Goal: Task Accomplishment & Management: Complete application form

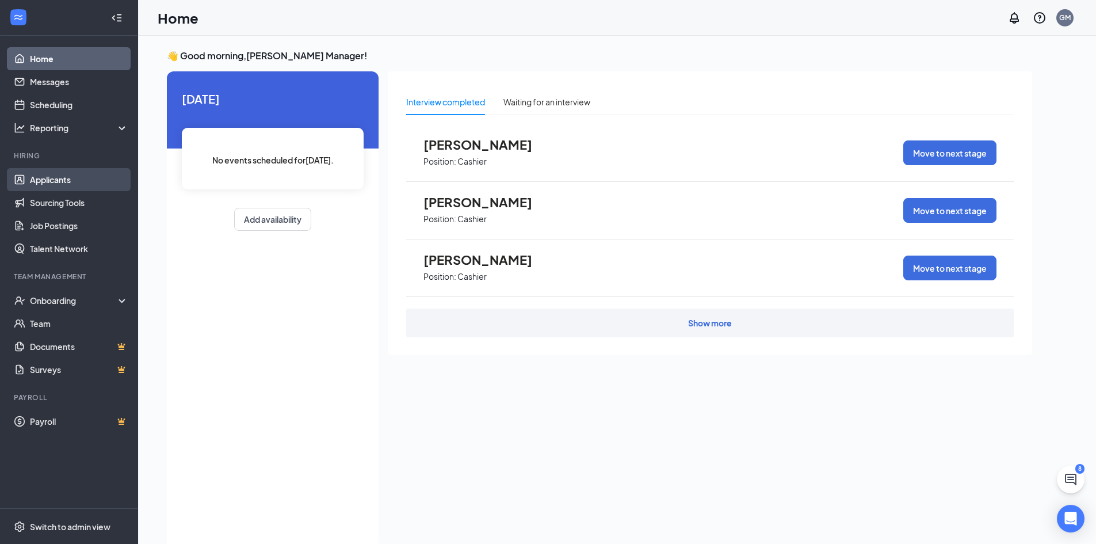
click at [78, 179] on link "Applicants" at bounding box center [79, 179] width 98 height 23
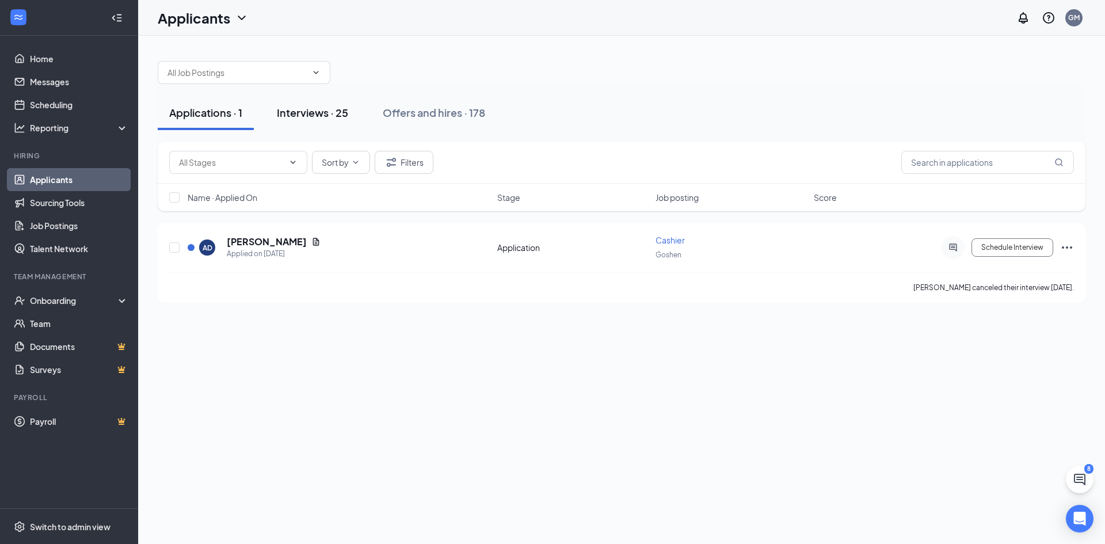
click at [304, 114] on div "Interviews · 25" at bounding box center [312, 112] width 71 height 14
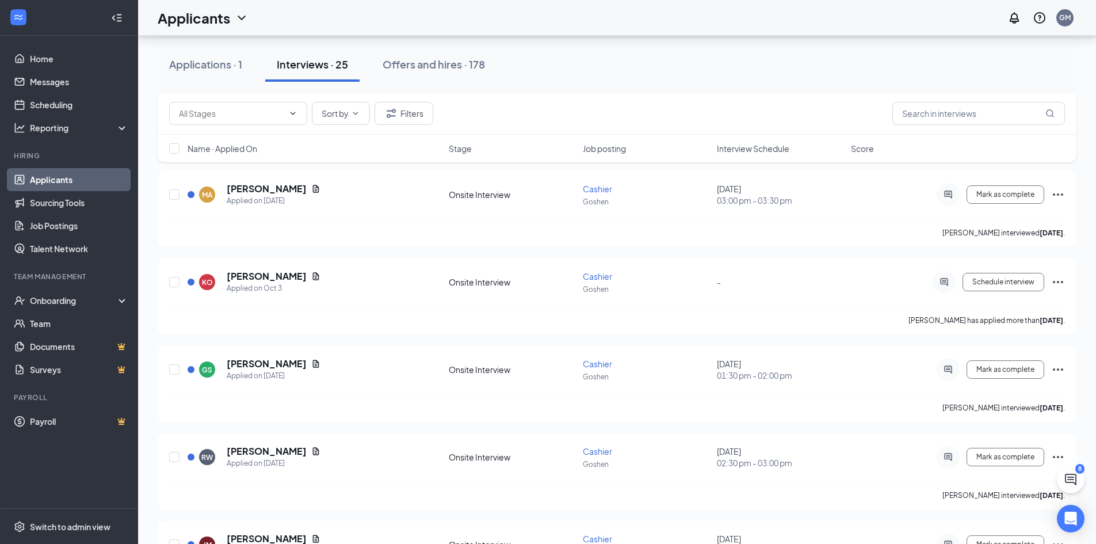
scroll to position [1208, 0]
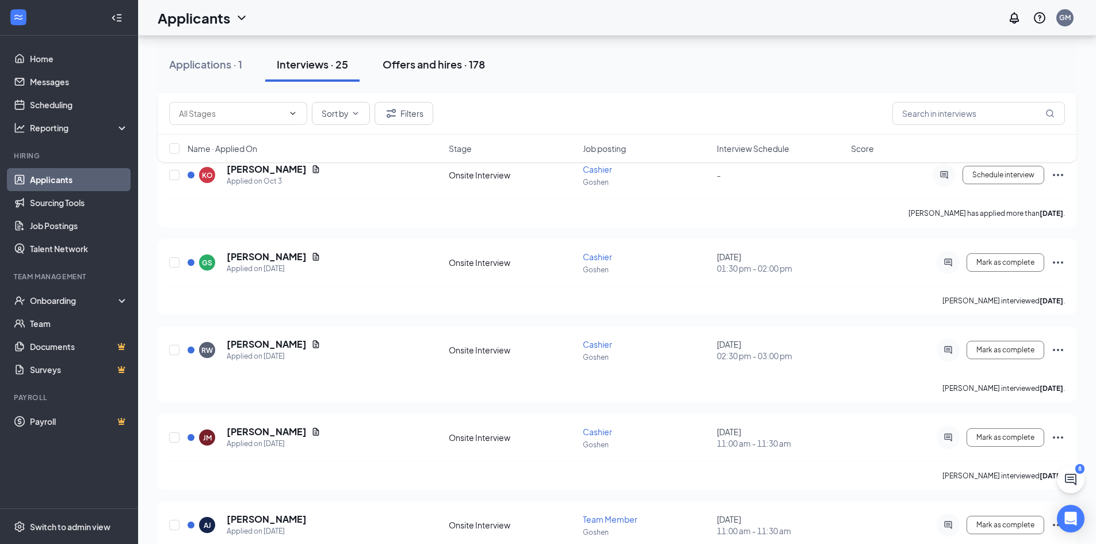
click at [447, 59] on div "Offers and hires · 178" at bounding box center [434, 64] width 102 height 14
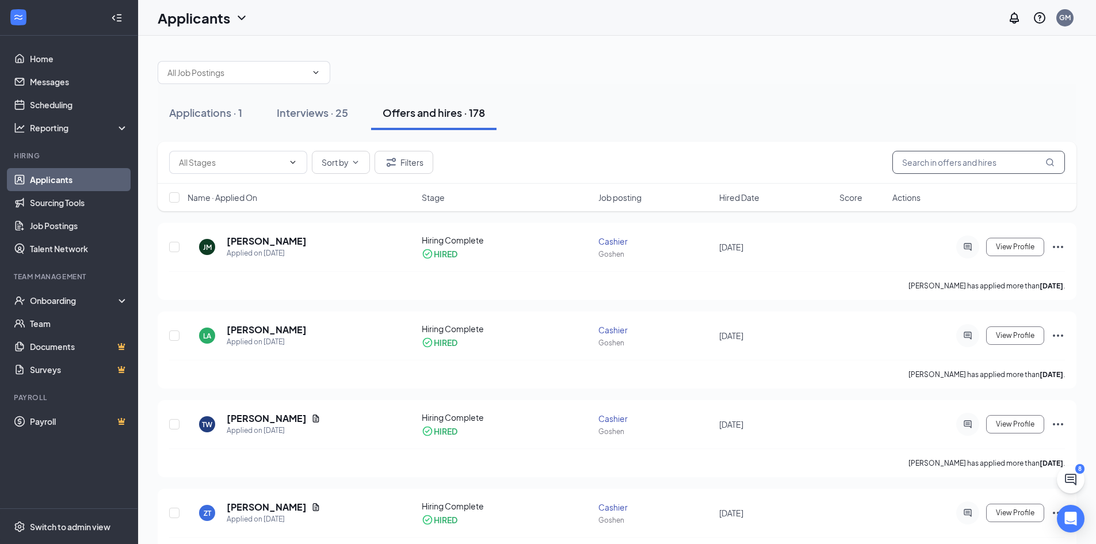
click at [996, 170] on input "text" at bounding box center [978, 162] width 173 height 23
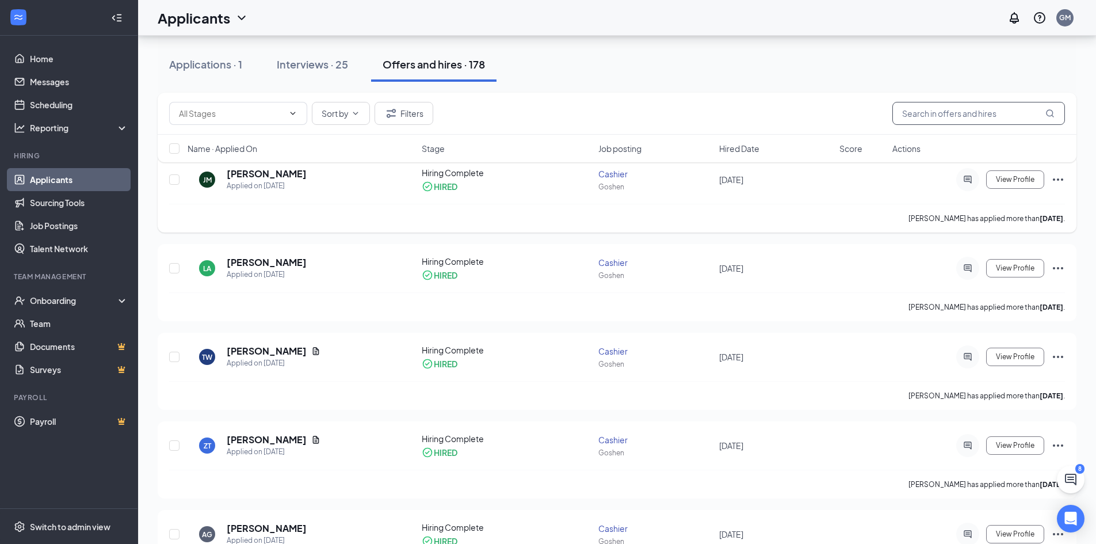
scroll to position [173, 0]
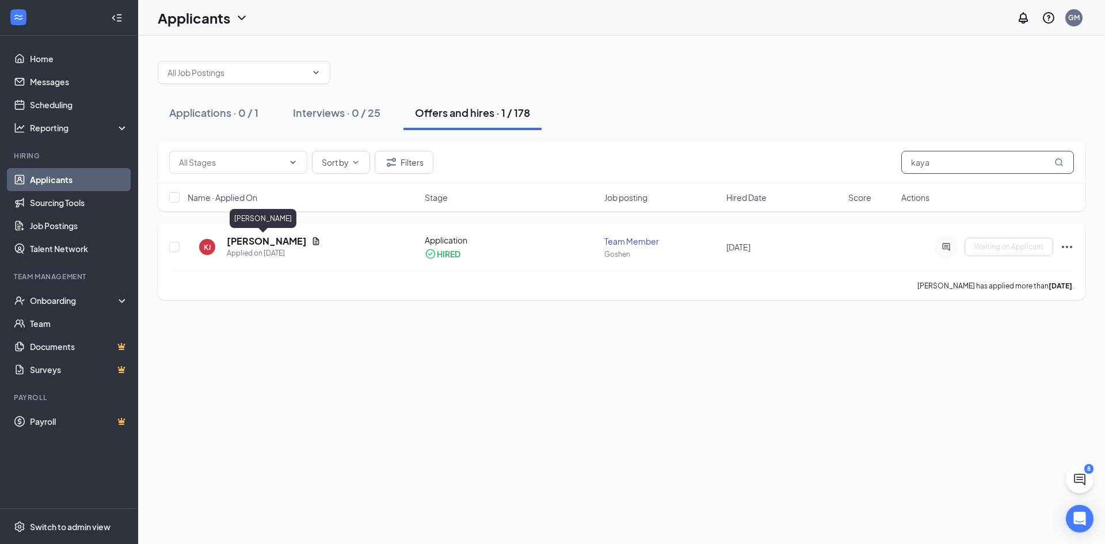
type input "kaya"
click at [246, 246] on h5 "[PERSON_NAME]" at bounding box center [267, 241] width 80 height 13
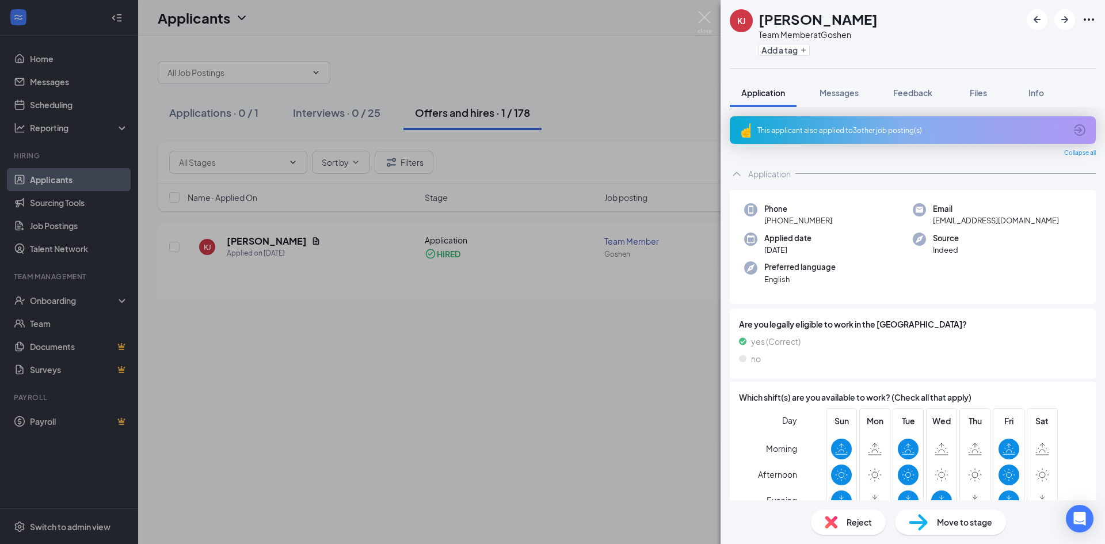
click at [949, 528] on div "Move to stage" at bounding box center [950, 521] width 111 height 25
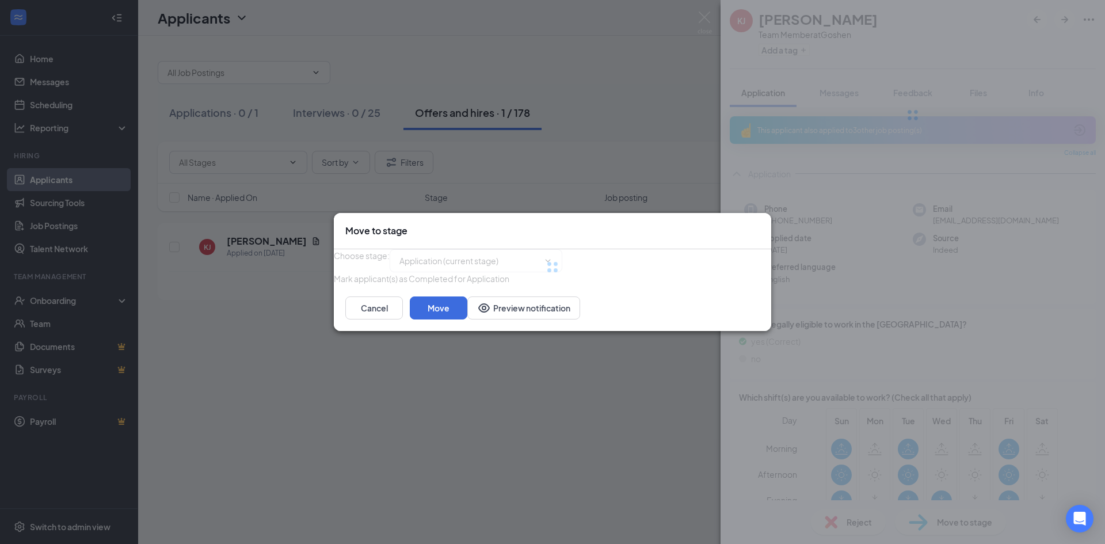
type input "Onsite Interview (next stage)"
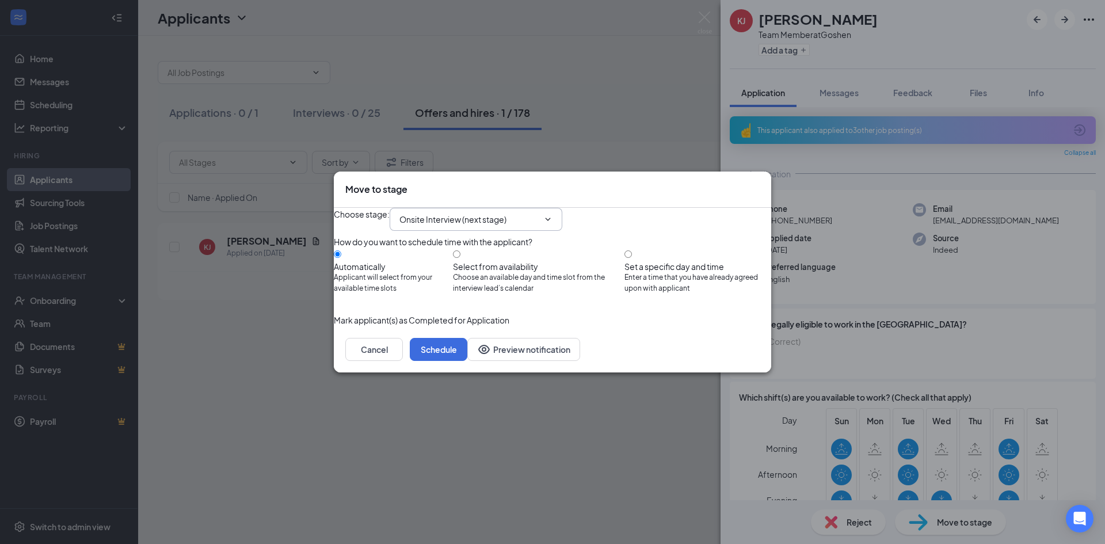
click at [518, 213] on input "Onsite Interview (next stage)" at bounding box center [468, 219] width 139 height 13
click at [645, 208] on div "Choose stage : Onsite Interview (next stage) Application (current stage) Onsite…" at bounding box center [552, 219] width 437 height 23
click at [467, 361] on button "Schedule" at bounding box center [439, 349] width 58 height 23
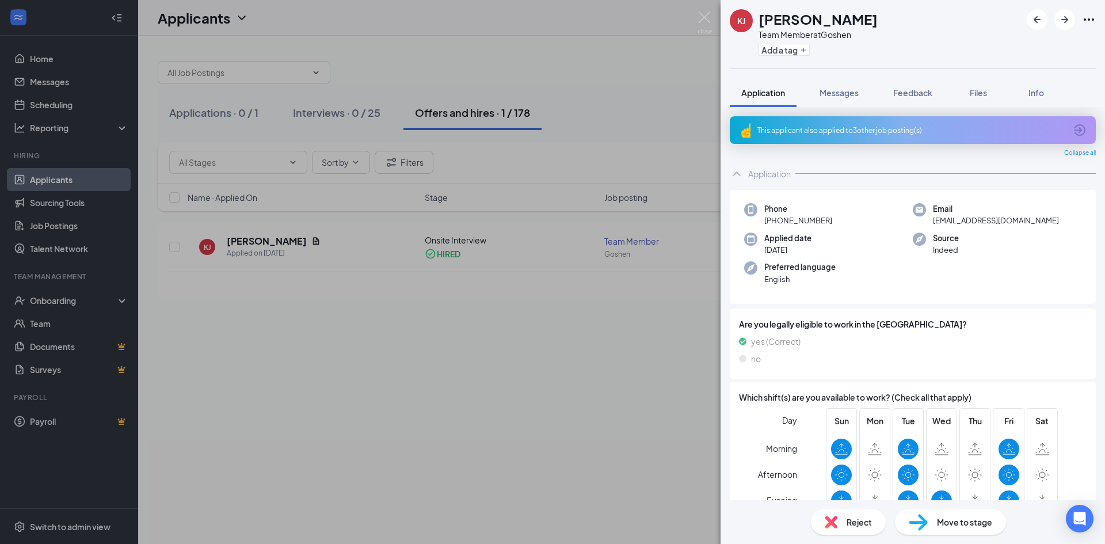
click at [672, 358] on div "[PERSON_NAME] [PERSON_NAME] Team Member at Goshen Add a tag Application Message…" at bounding box center [552, 272] width 1105 height 544
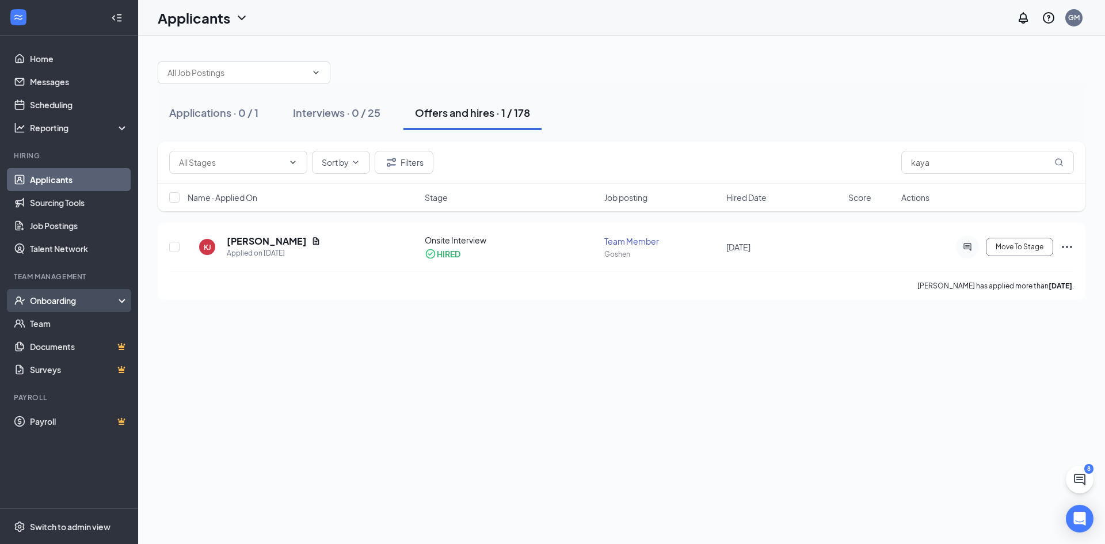
click at [62, 296] on div "Onboarding" at bounding box center [74, 301] width 89 height 12
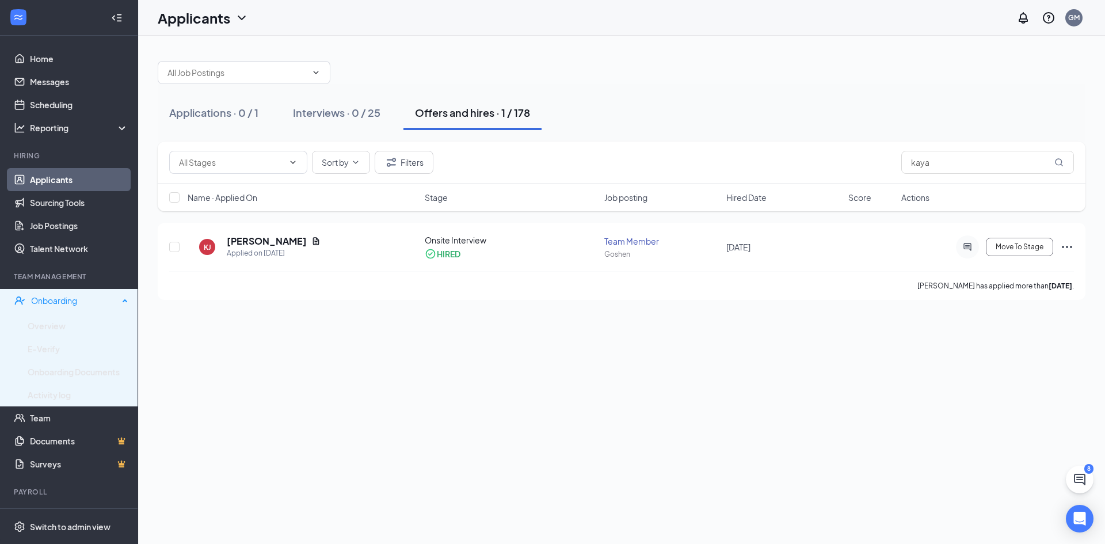
click at [108, 303] on div "Onboarding" at bounding box center [74, 301] width 87 height 12
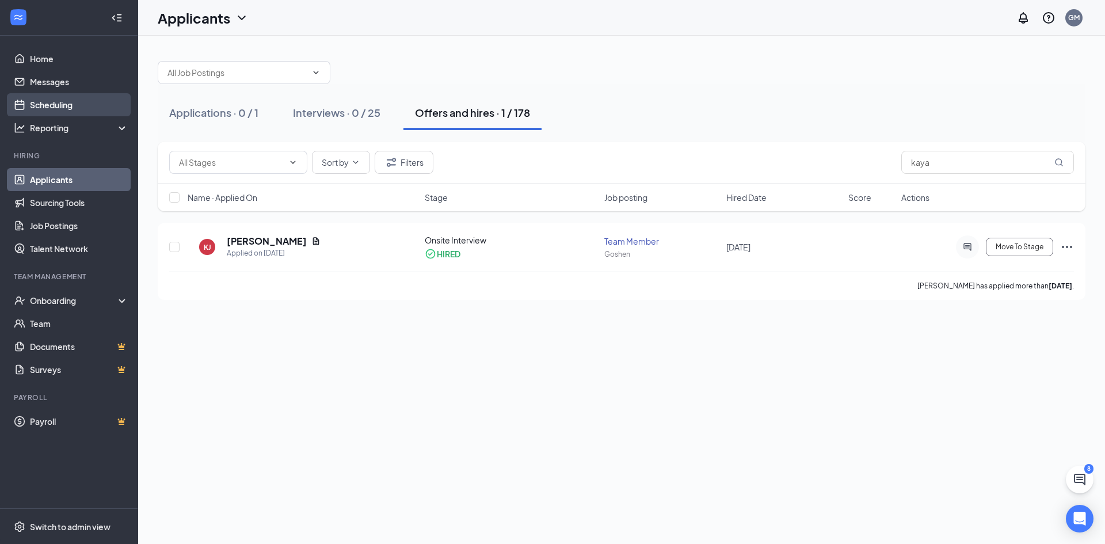
click at [93, 98] on link "Scheduling" at bounding box center [79, 104] width 98 height 23
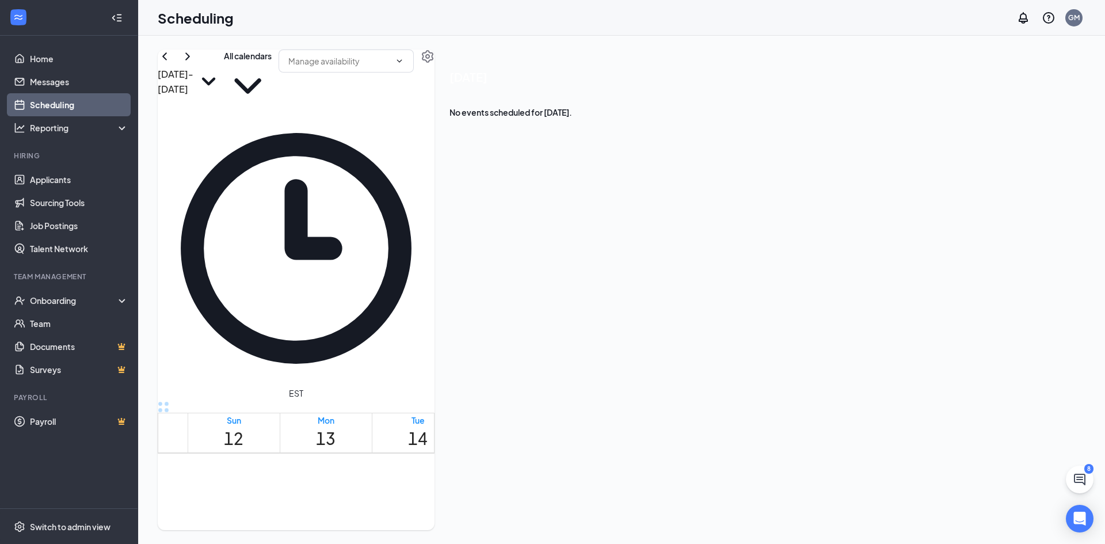
scroll to position [738, 0]
click at [697, 524] on span "11:30 AM-12:00 PM" at bounding box center [702, 546] width 20 height 44
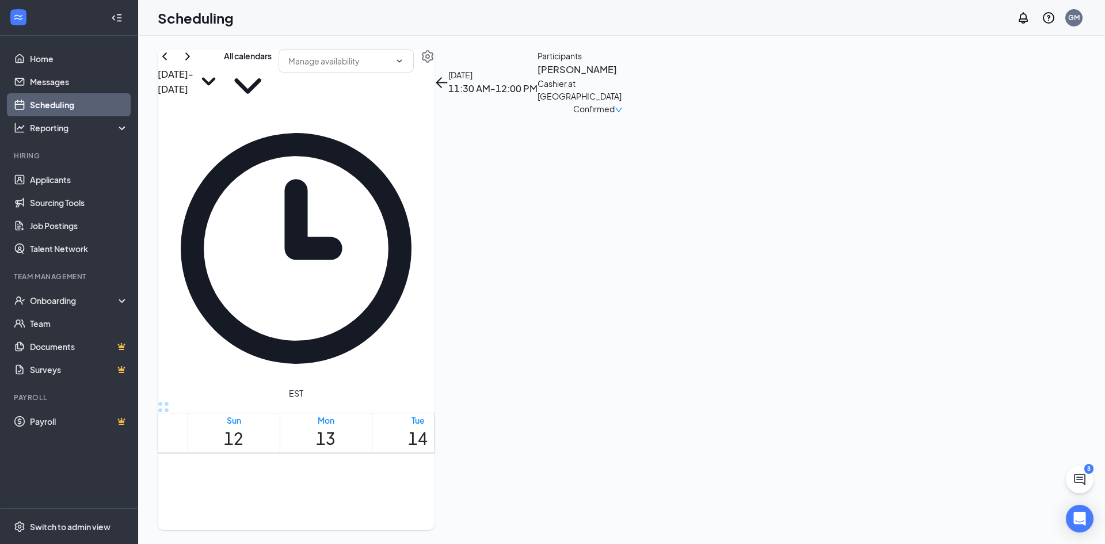
click at [658, 77] on h3 "[PERSON_NAME]" at bounding box center [597, 69] width 121 height 15
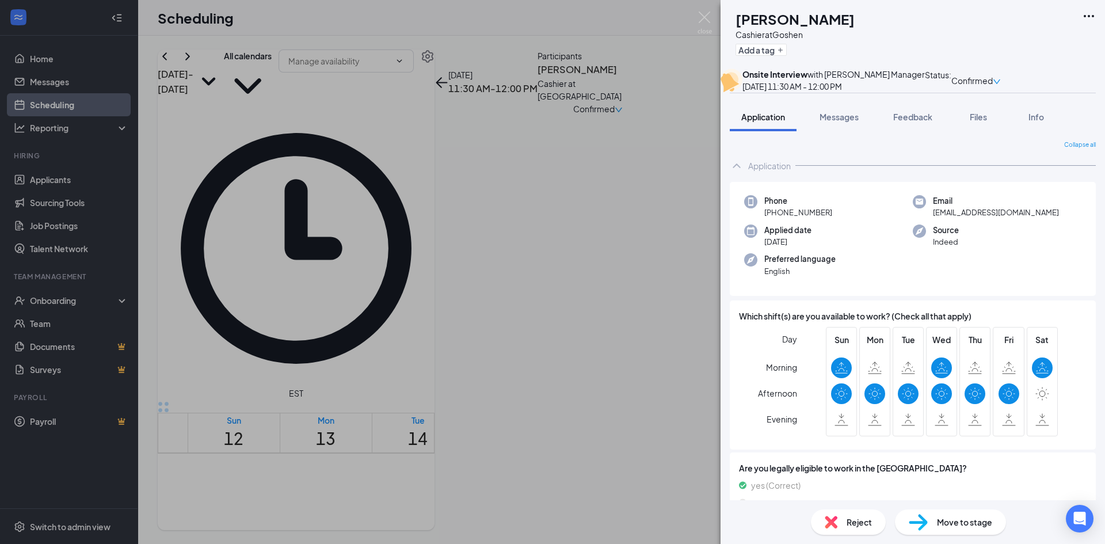
click at [580, 166] on div "[PERSON_NAME] [PERSON_NAME] Cashier at Goshen Add a tag Onsite Interview with […" at bounding box center [552, 272] width 1105 height 544
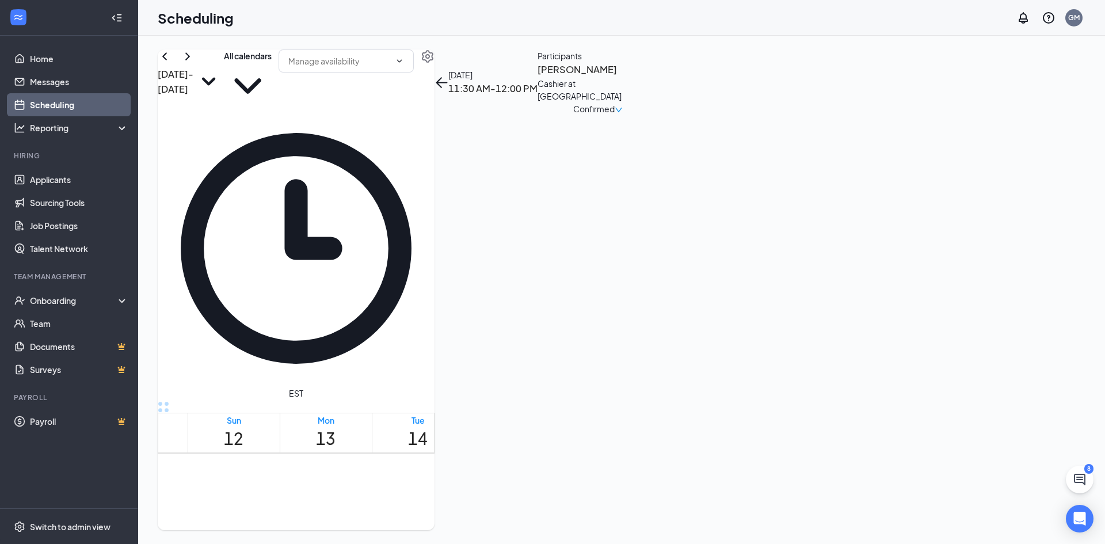
scroll to position [853, 0]
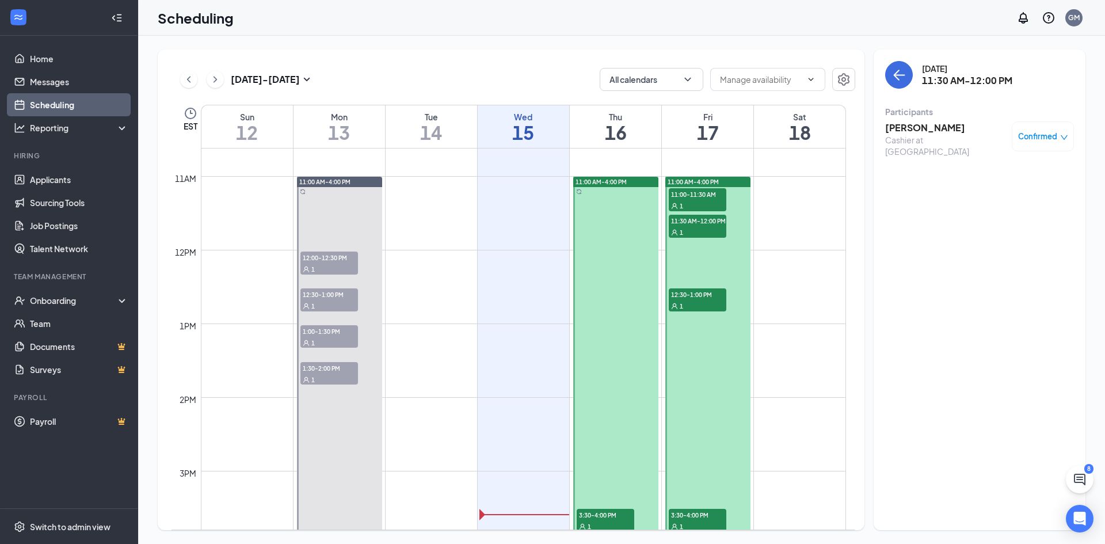
scroll to position [853, 0]
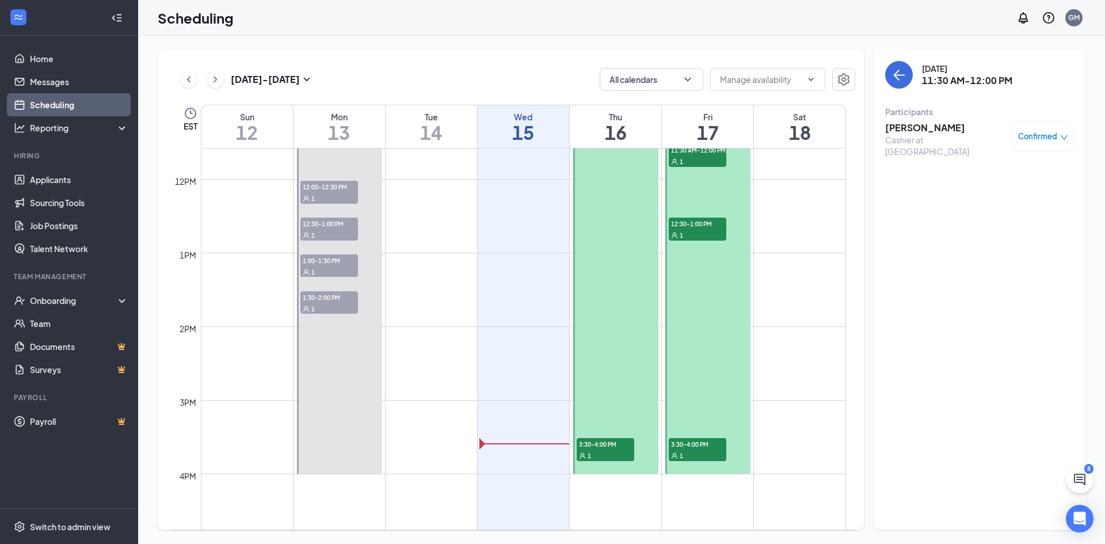
click at [611, 442] on span "3:30-4:00 PM" at bounding box center [605, 444] width 58 height 12
click at [935, 127] on h3 "[PERSON_NAME]" at bounding box center [945, 127] width 121 height 13
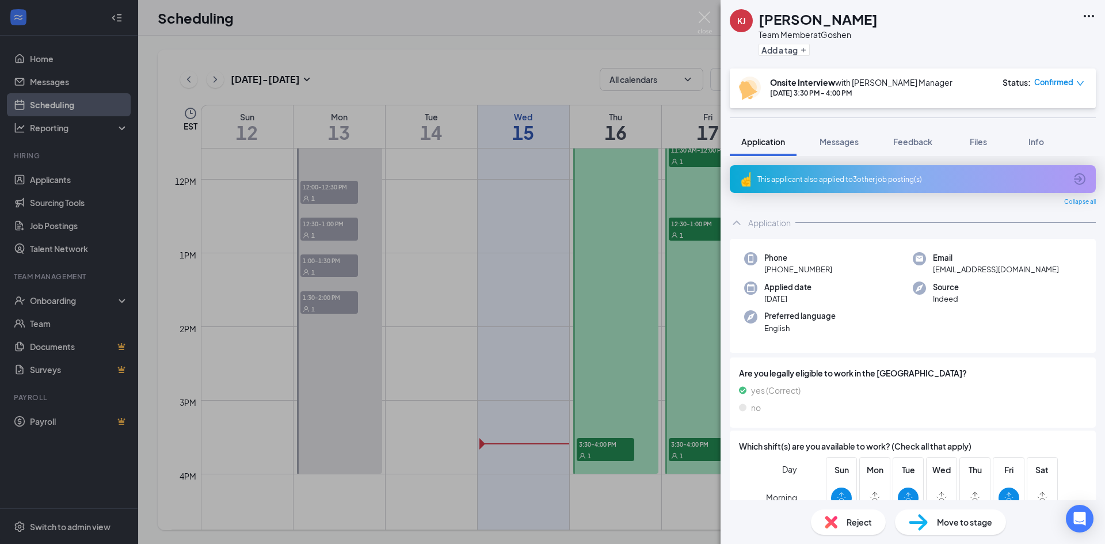
click at [945, 514] on div "Move to stage" at bounding box center [950, 521] width 111 height 25
type input "Hiring Complete (final stage)"
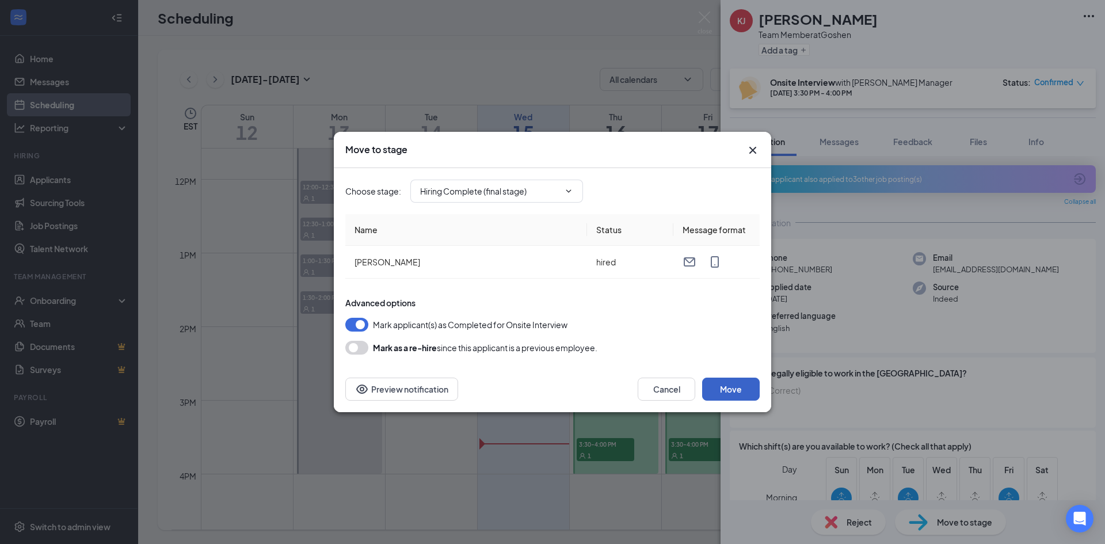
click at [723, 388] on button "Move" at bounding box center [731, 388] width 58 height 23
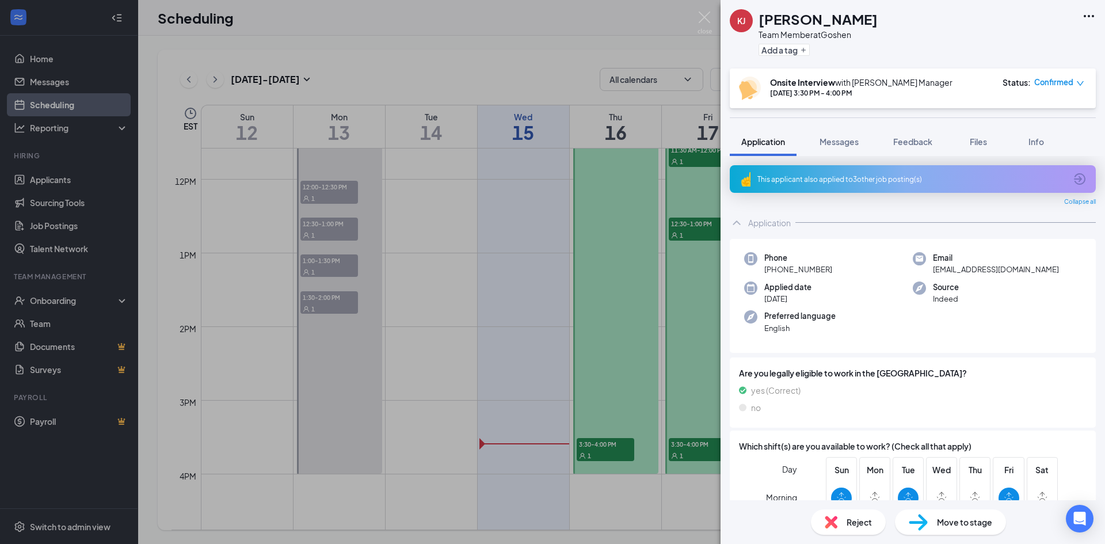
click at [229, 293] on div "KJ kaya jenkins Team Member at Goshen Add a tag Onsite Interview with Goshen Ma…" at bounding box center [552, 272] width 1105 height 544
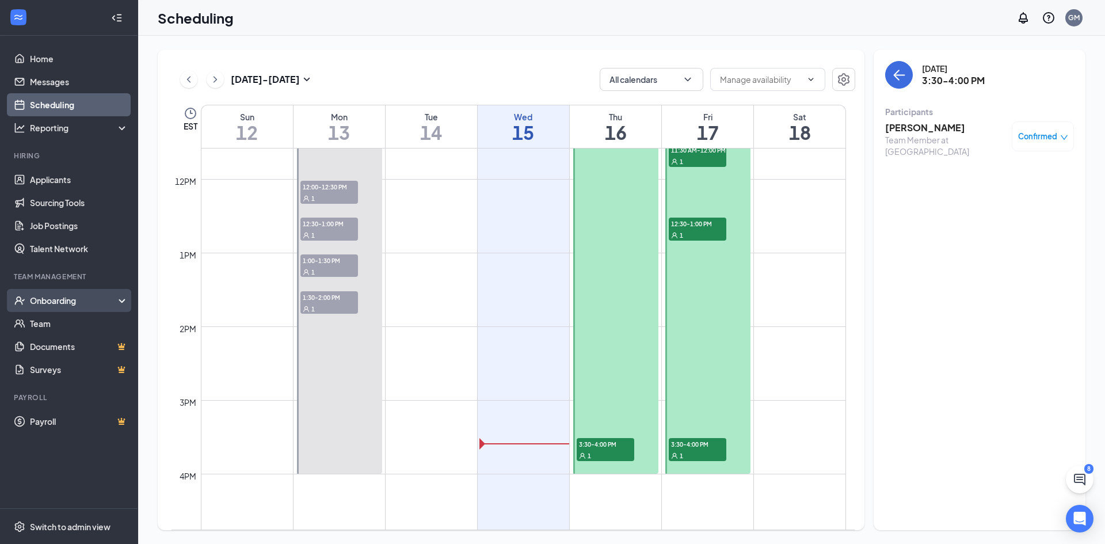
click at [110, 295] on div "Onboarding" at bounding box center [74, 301] width 89 height 12
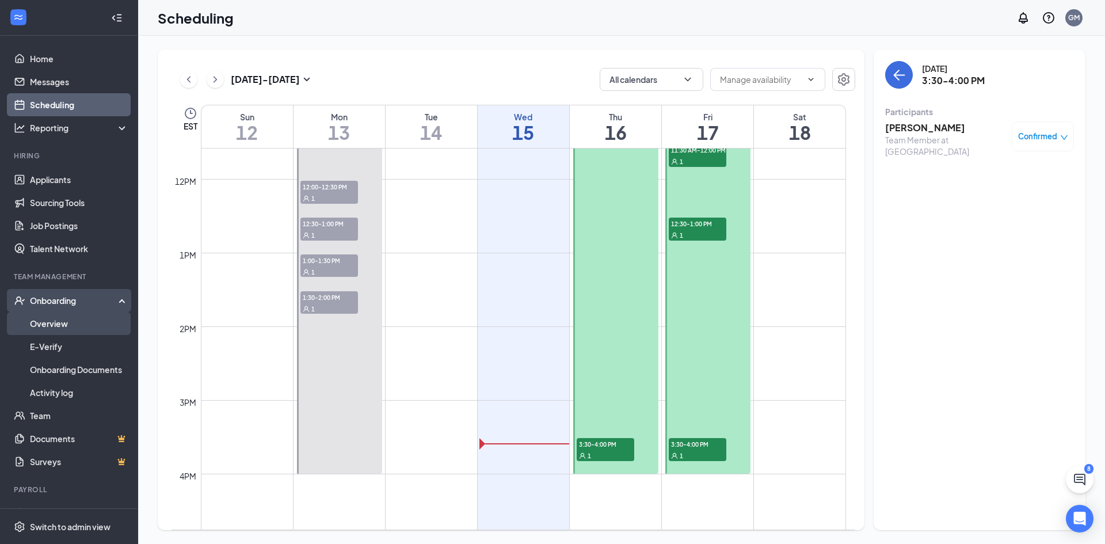
click at [104, 319] on link "Overview" at bounding box center [79, 323] width 98 height 23
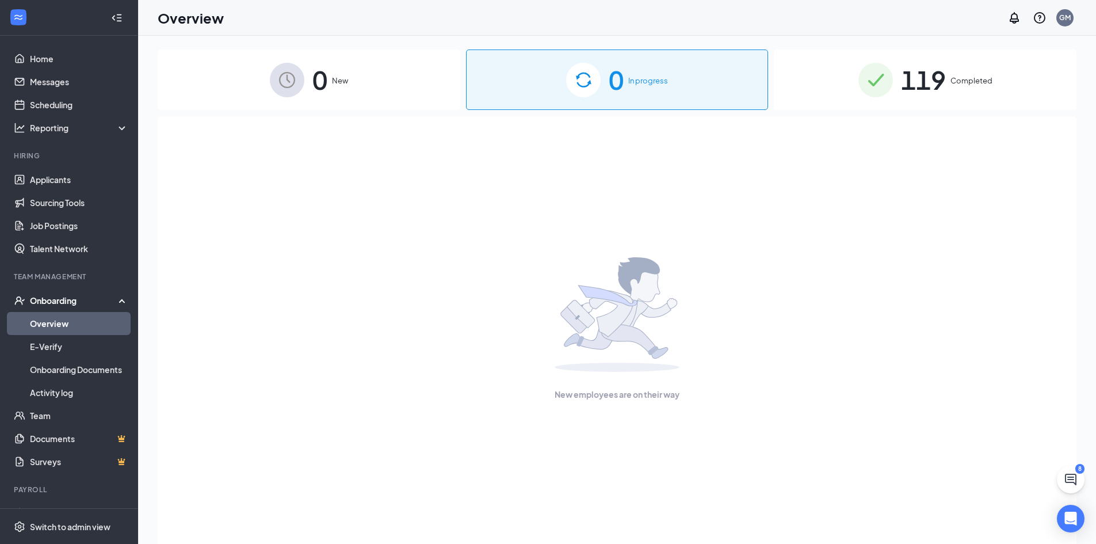
click at [383, 87] on div "0 New" at bounding box center [309, 79] width 303 height 60
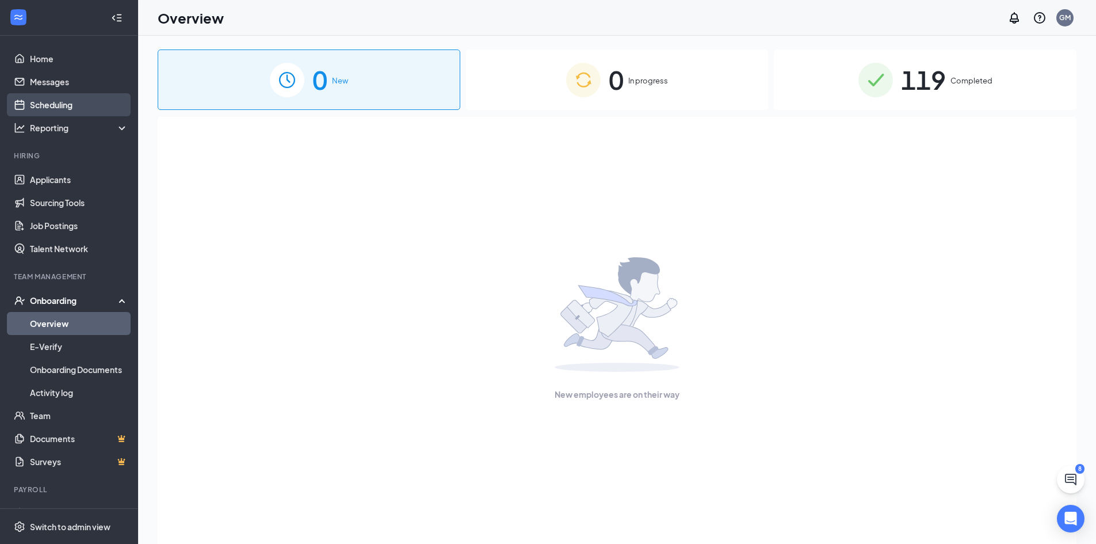
click at [94, 109] on link "Scheduling" at bounding box center [79, 104] width 98 height 23
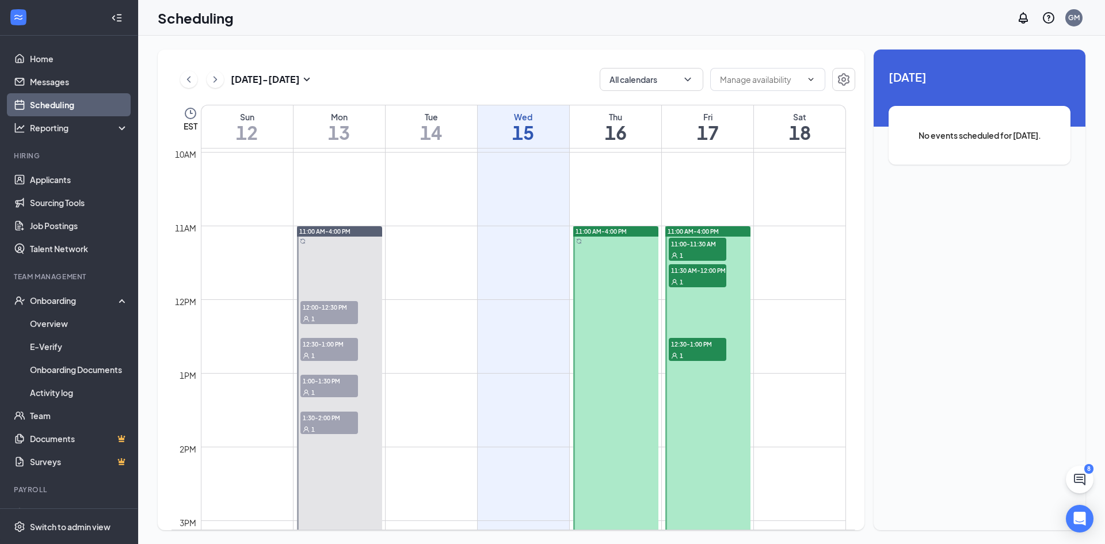
scroll to position [853, 0]
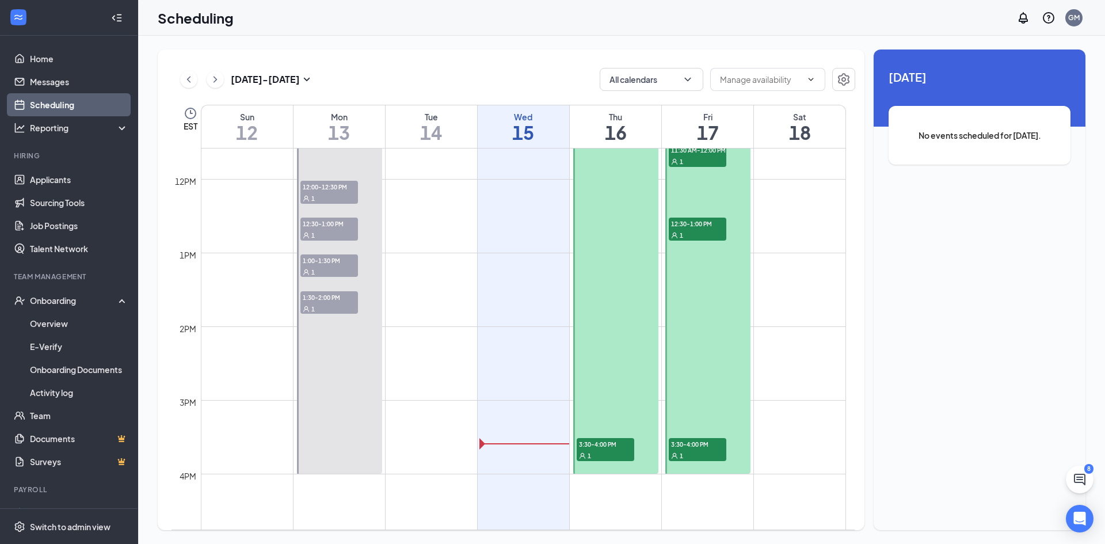
click at [608, 452] on div "1" at bounding box center [605, 455] width 58 height 12
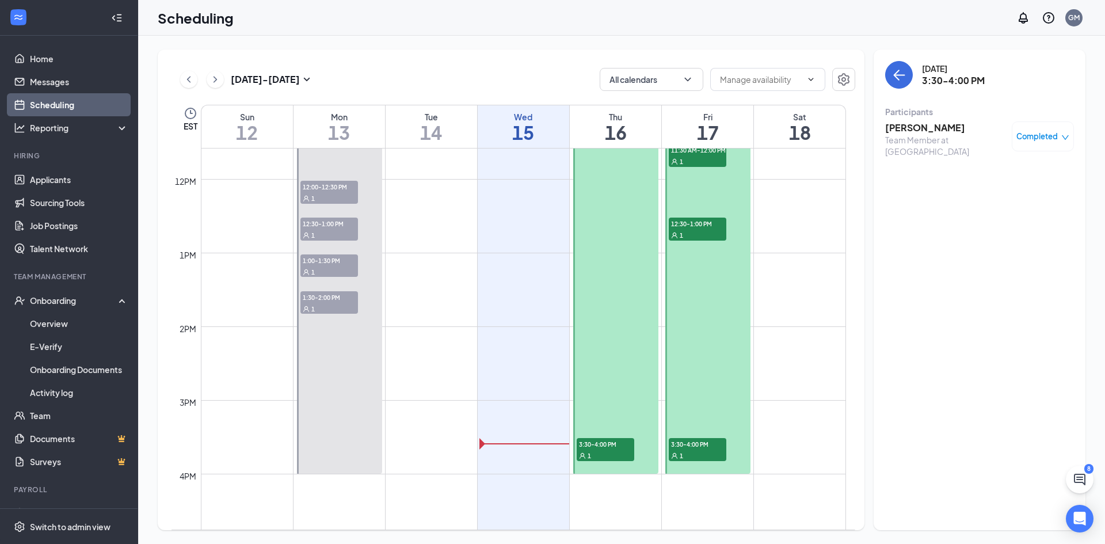
click at [1033, 124] on div "Completed" at bounding box center [1042, 136] width 62 height 30
click at [1057, 132] on span "Completed" at bounding box center [1036, 137] width 41 height 12
click at [981, 124] on div "kaya jenkins Team Member at Goshen Completed" at bounding box center [979, 139] width 189 height 36
click at [915, 126] on h3 "[PERSON_NAME]" at bounding box center [945, 127] width 121 height 13
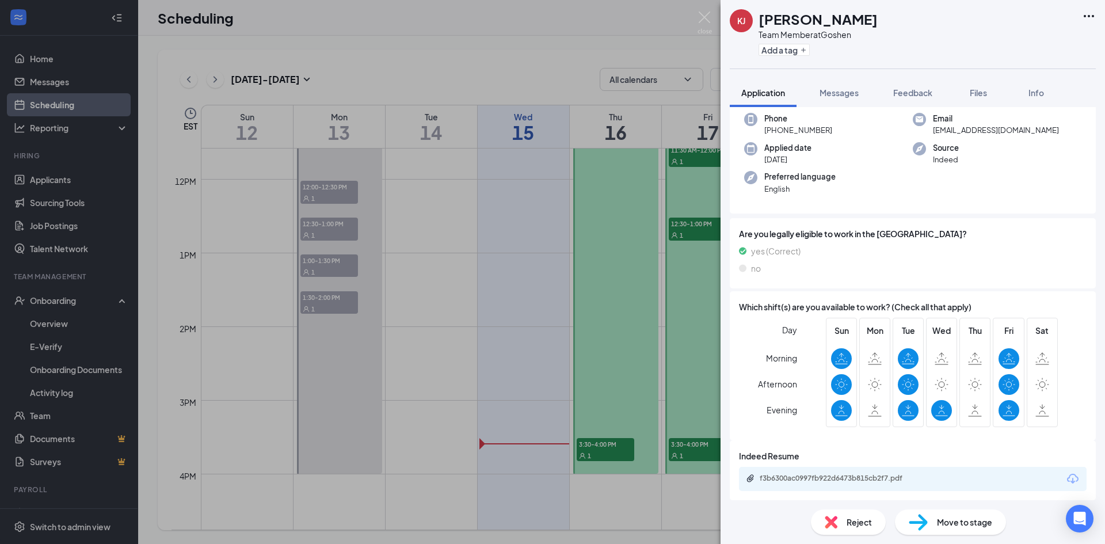
scroll to position [95, 0]
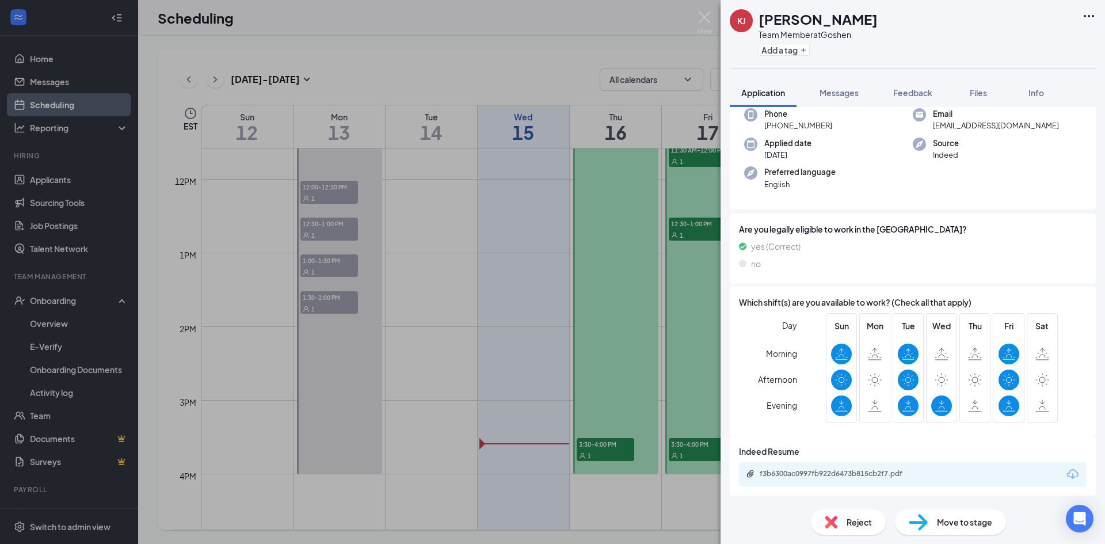
click at [972, 521] on span "Move to stage" at bounding box center [964, 521] width 55 height 13
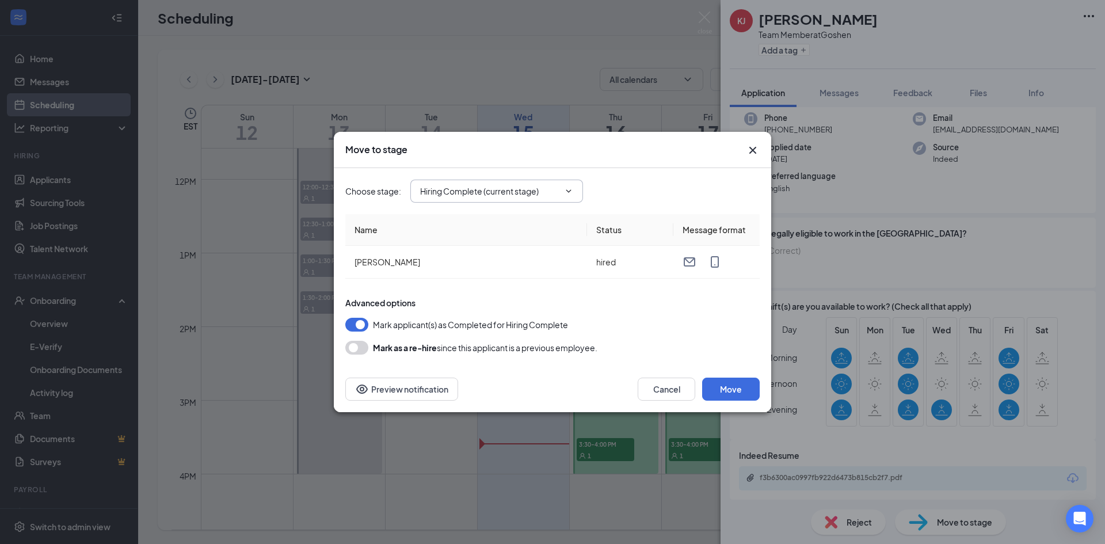
click at [527, 186] on input "Hiring Complete (current stage)" at bounding box center [489, 191] width 139 height 13
click at [526, 235] on div "Onsite Interview" at bounding box center [506, 239] width 154 height 13
type input "Onsite Interview"
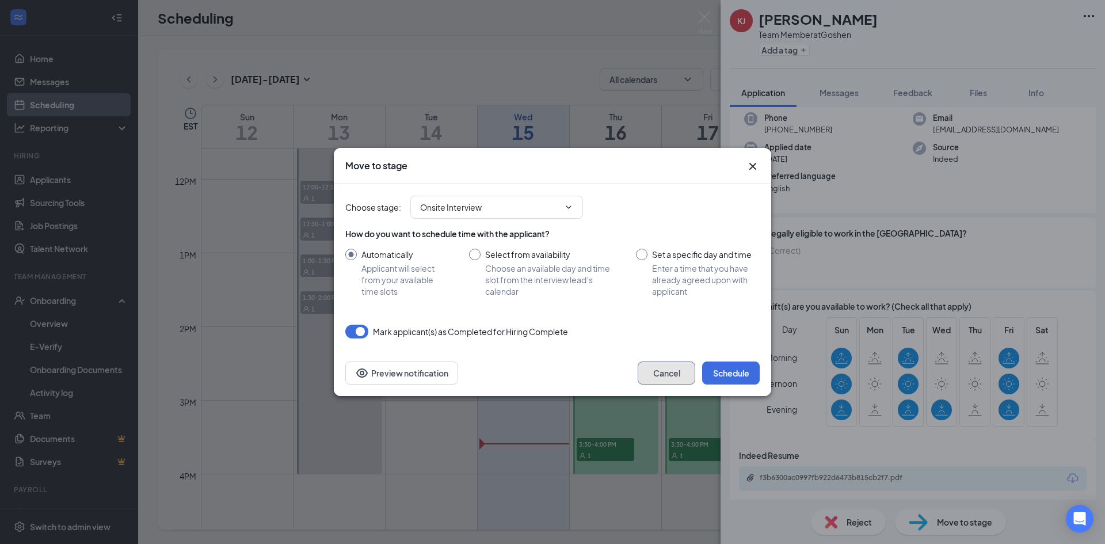
click at [678, 371] on button "Cancel" at bounding box center [666, 372] width 58 height 23
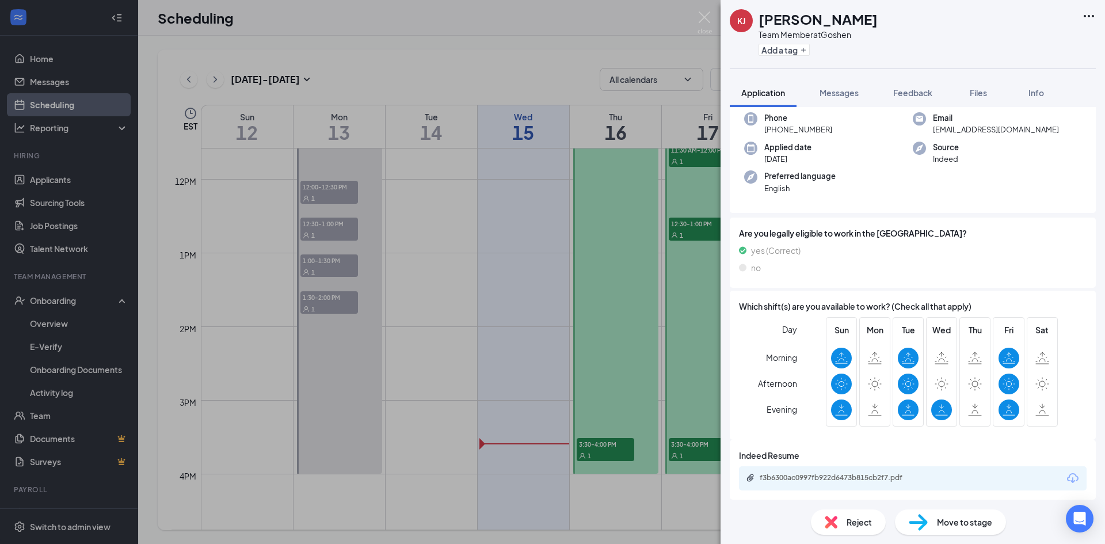
click at [67, 177] on div "[PERSON_NAME] [PERSON_NAME] Team Member at Goshen Add a tag Application Message…" at bounding box center [552, 272] width 1105 height 544
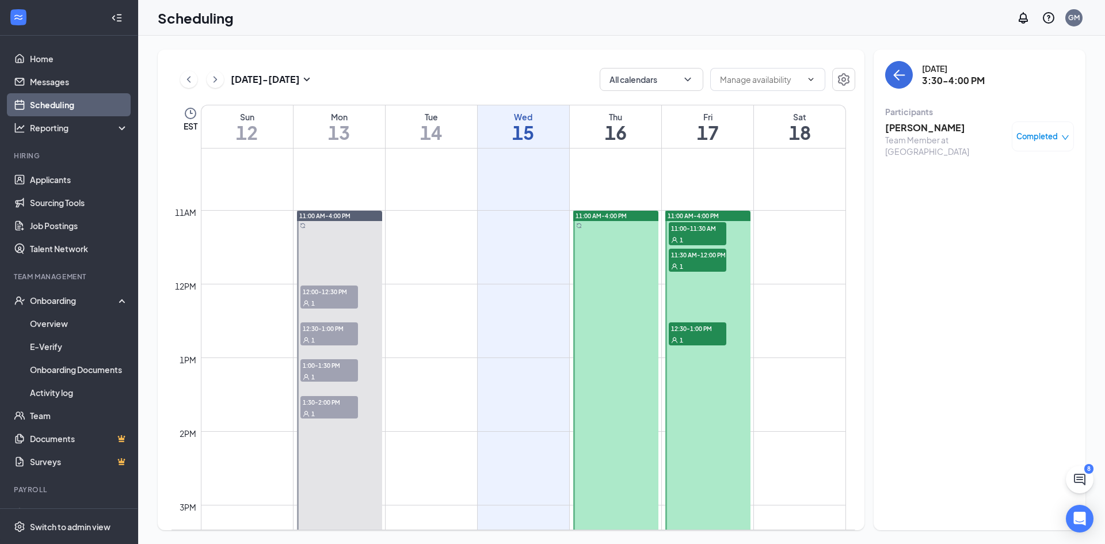
scroll to position [738, 0]
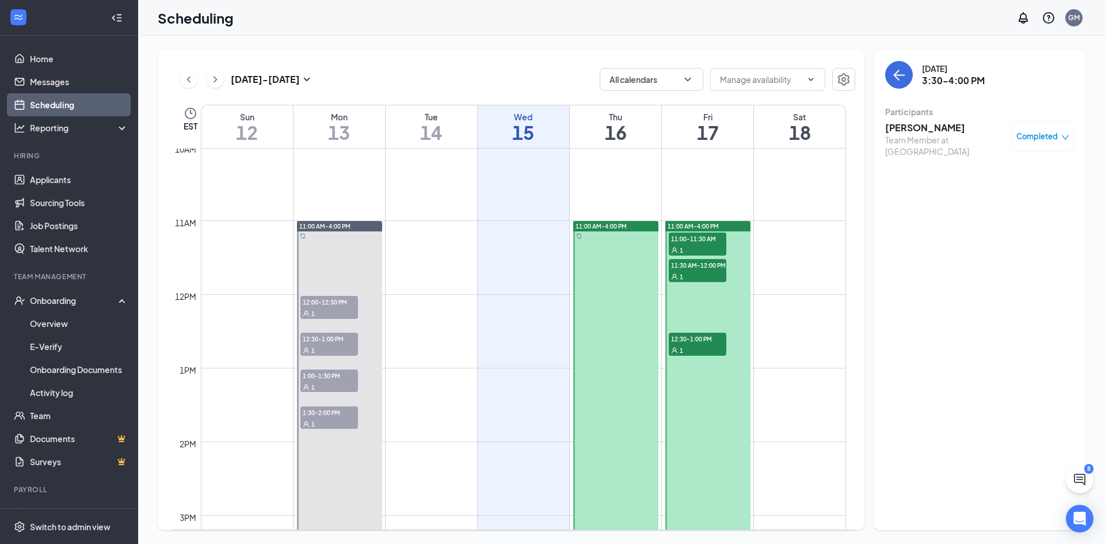
click at [902, 126] on h3 "[PERSON_NAME]" at bounding box center [945, 127] width 121 height 13
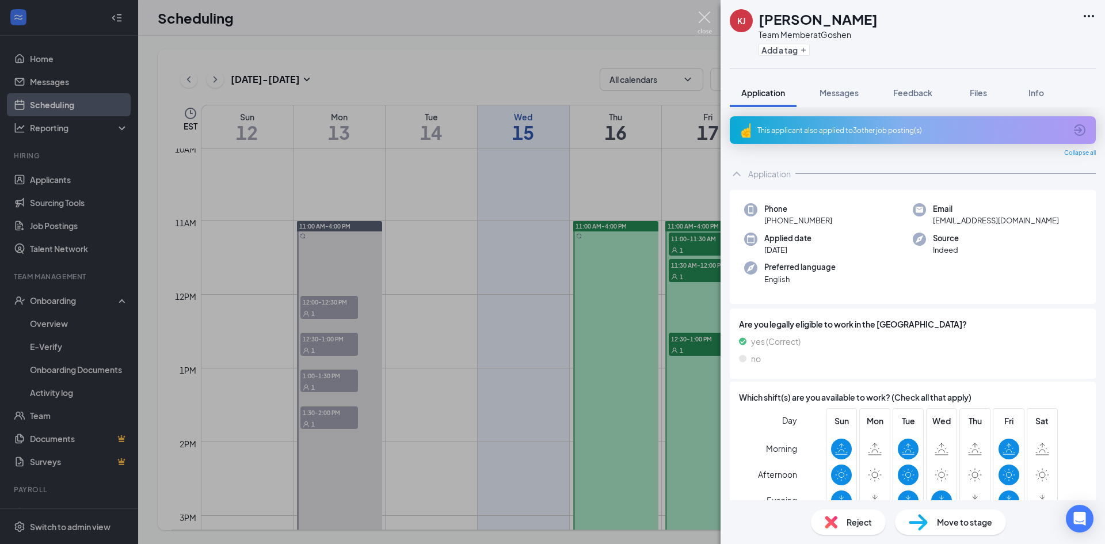
click at [708, 16] on img at bounding box center [704, 23] width 14 height 22
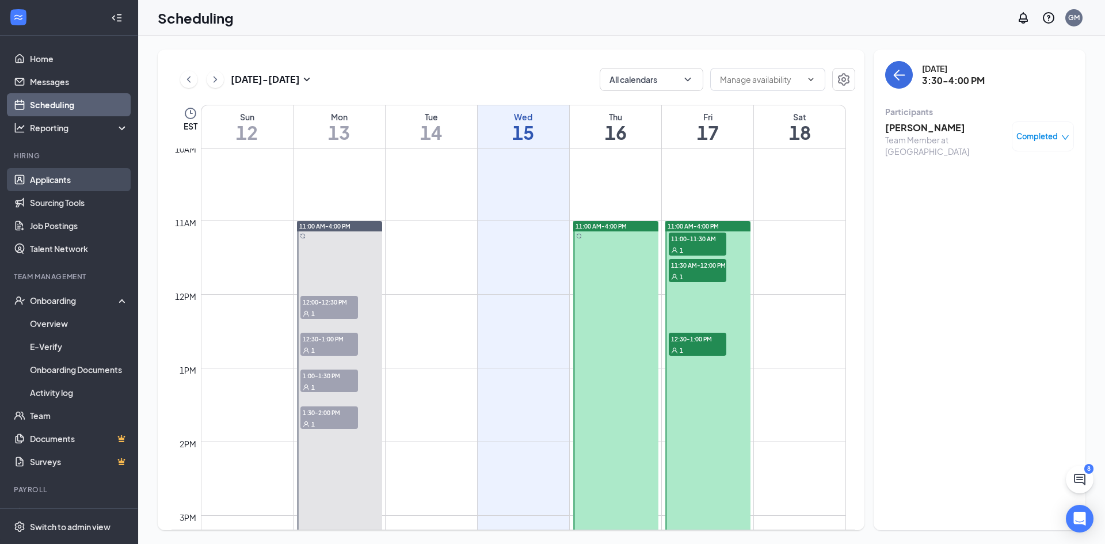
click at [51, 169] on link "Applicants" at bounding box center [79, 179] width 98 height 23
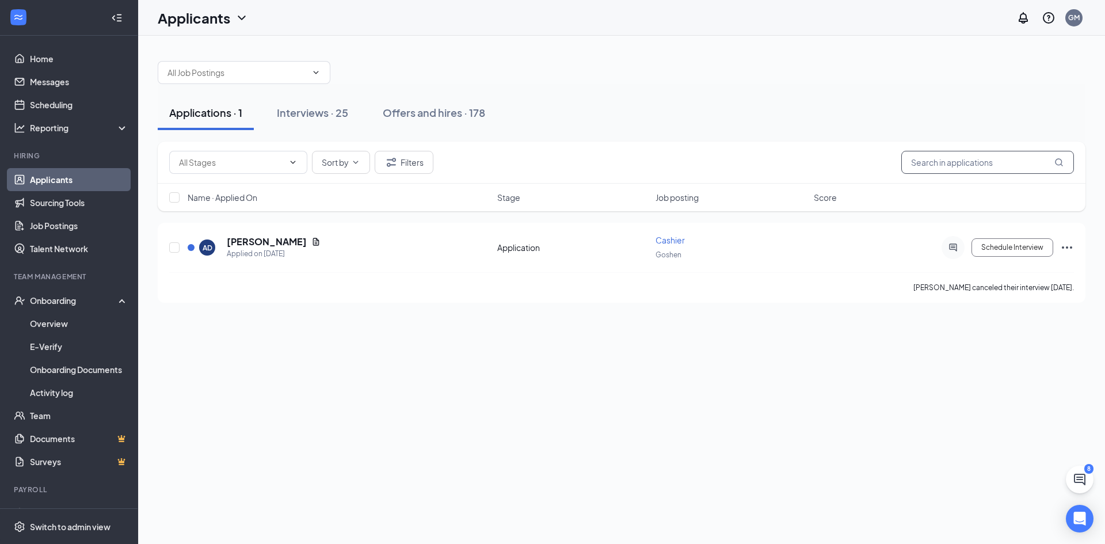
click at [985, 168] on input "text" at bounding box center [987, 162] width 173 height 23
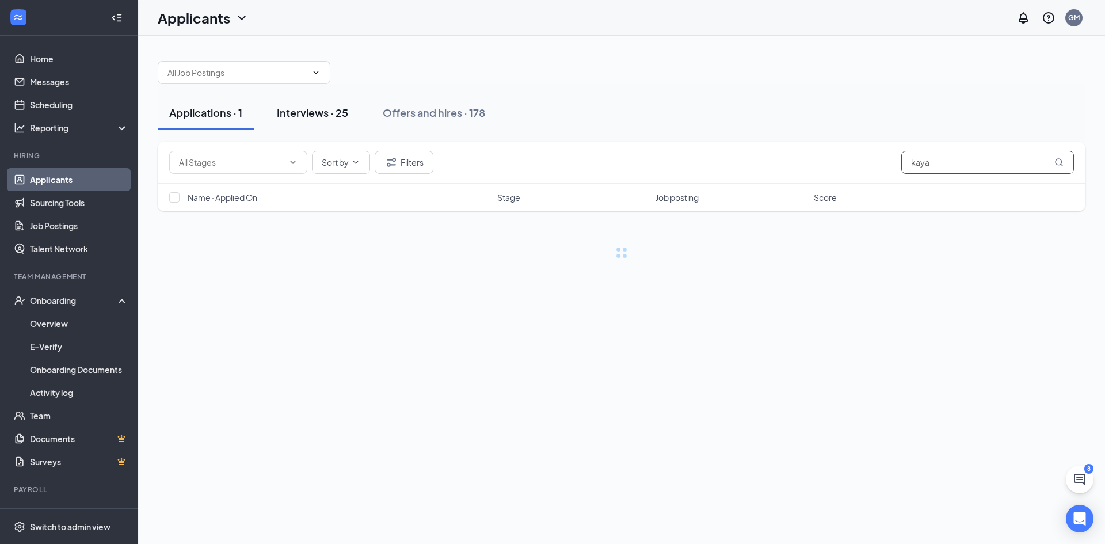
type input "kaya"
click at [302, 106] on button "Interviews · 25" at bounding box center [312, 112] width 94 height 35
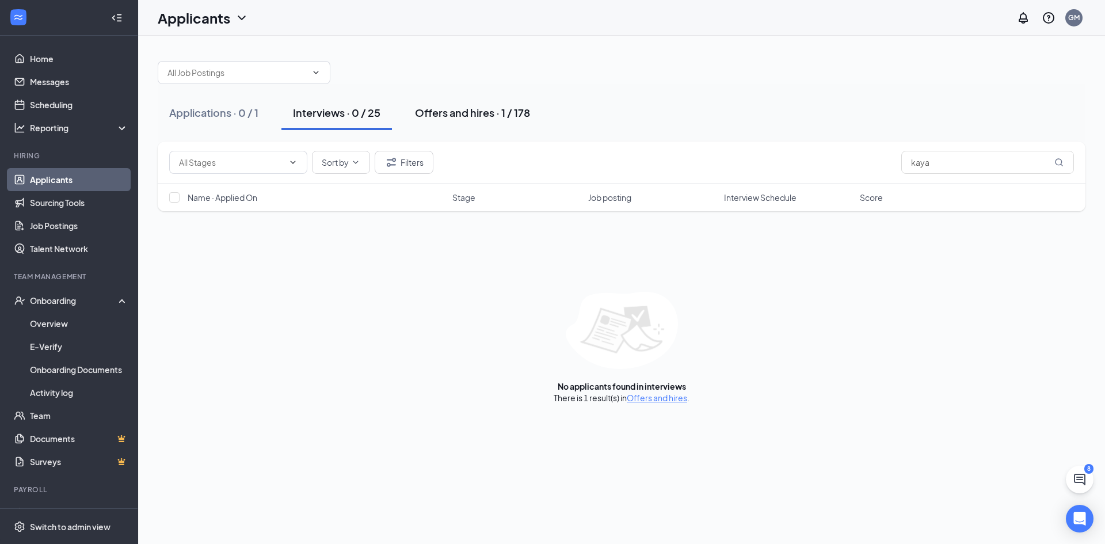
click at [438, 122] on button "Offers and hires · 1 / 178" at bounding box center [472, 112] width 138 height 35
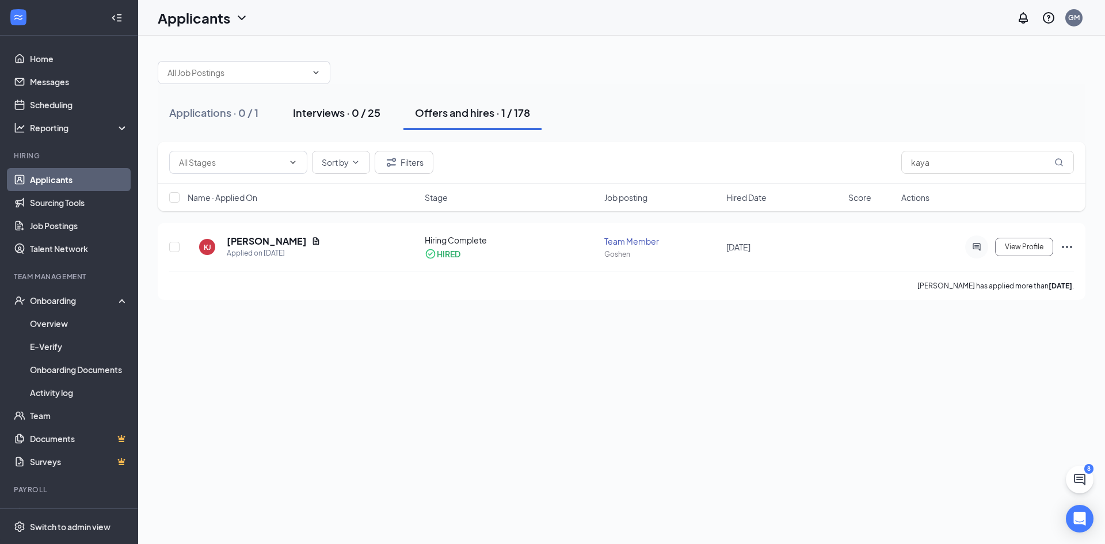
click at [321, 112] on div "Interviews · 0 / 25" at bounding box center [336, 112] width 87 height 14
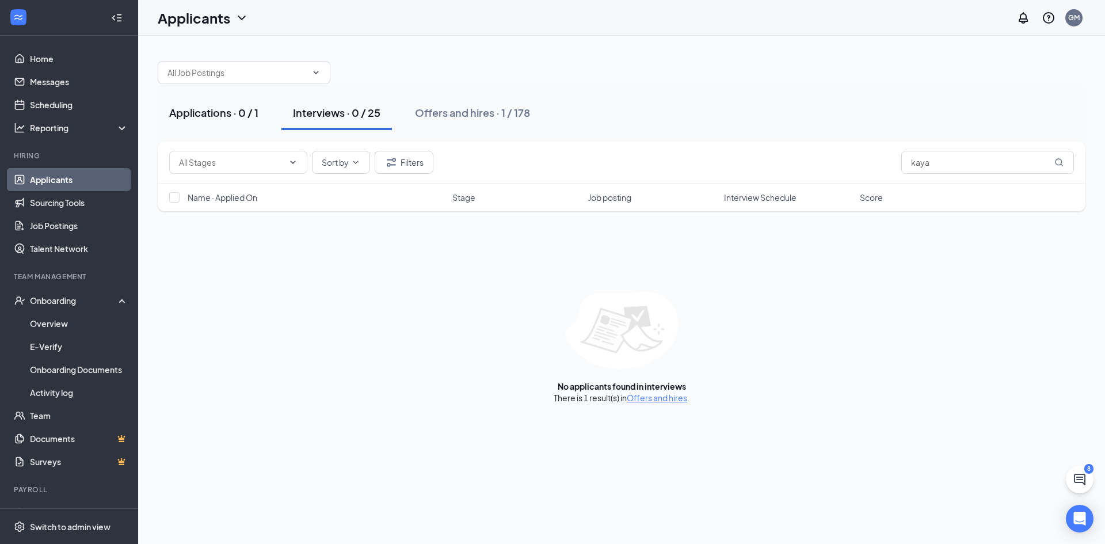
click at [253, 116] on div "Applications · 0 / 1" at bounding box center [213, 112] width 89 height 14
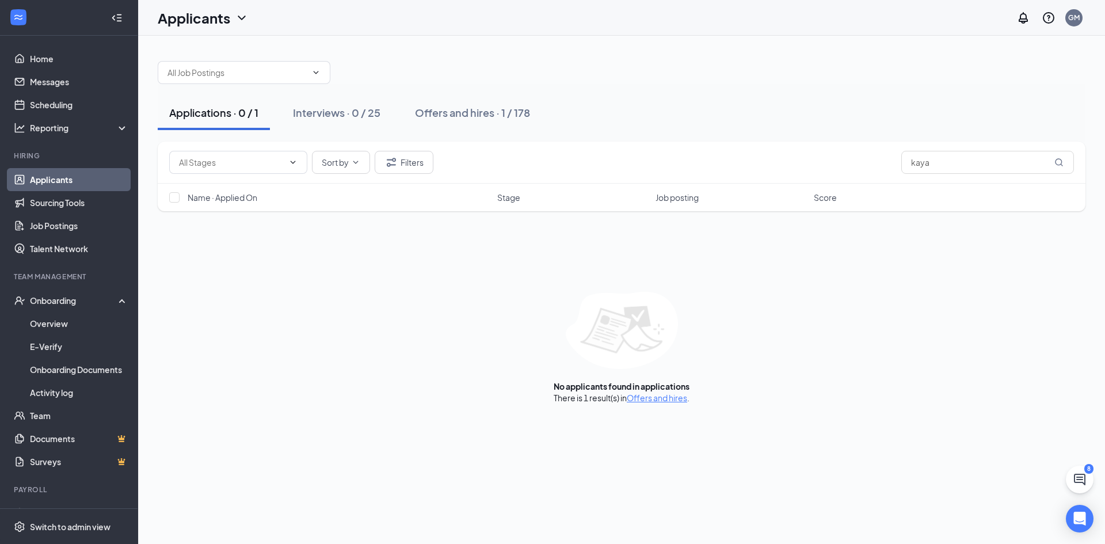
click at [217, 109] on div "Applications · 0 / 1" at bounding box center [213, 112] width 89 height 14
click at [352, 113] on div "Interviews · 1 / 25" at bounding box center [335, 112] width 84 height 14
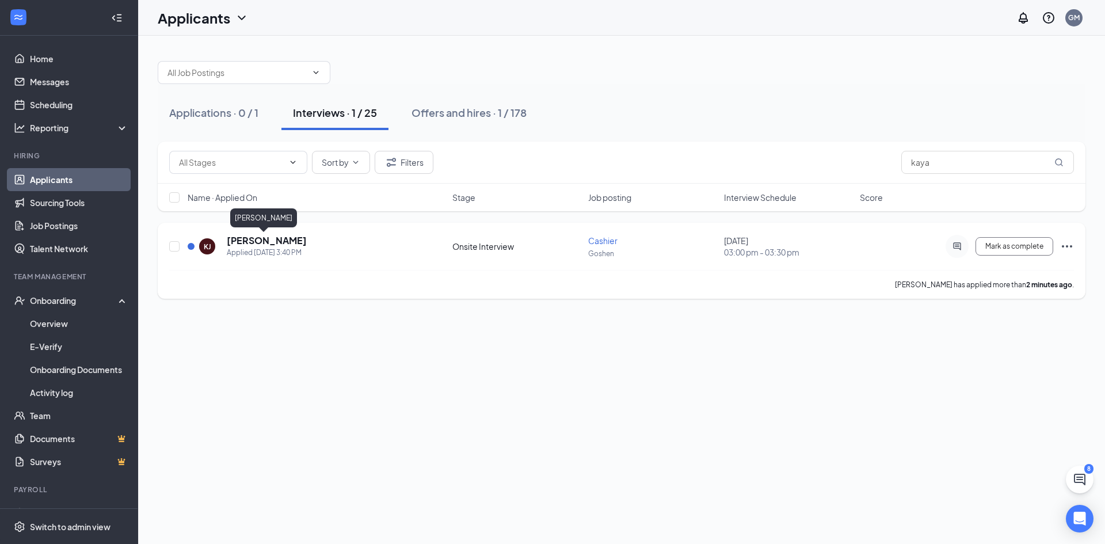
click at [254, 238] on h5 "Kaya Jenkins" at bounding box center [267, 240] width 80 height 13
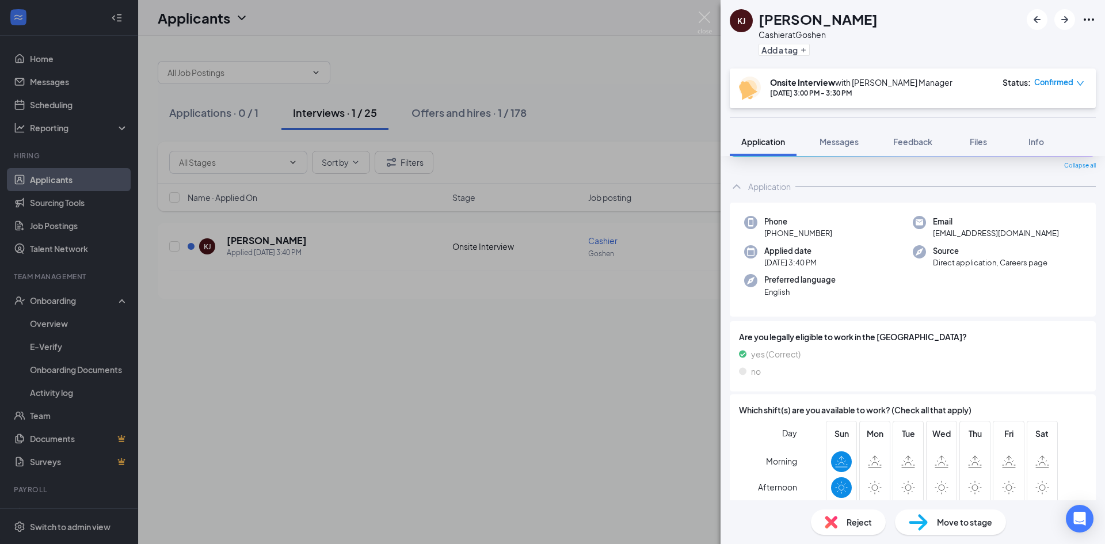
scroll to position [79, 0]
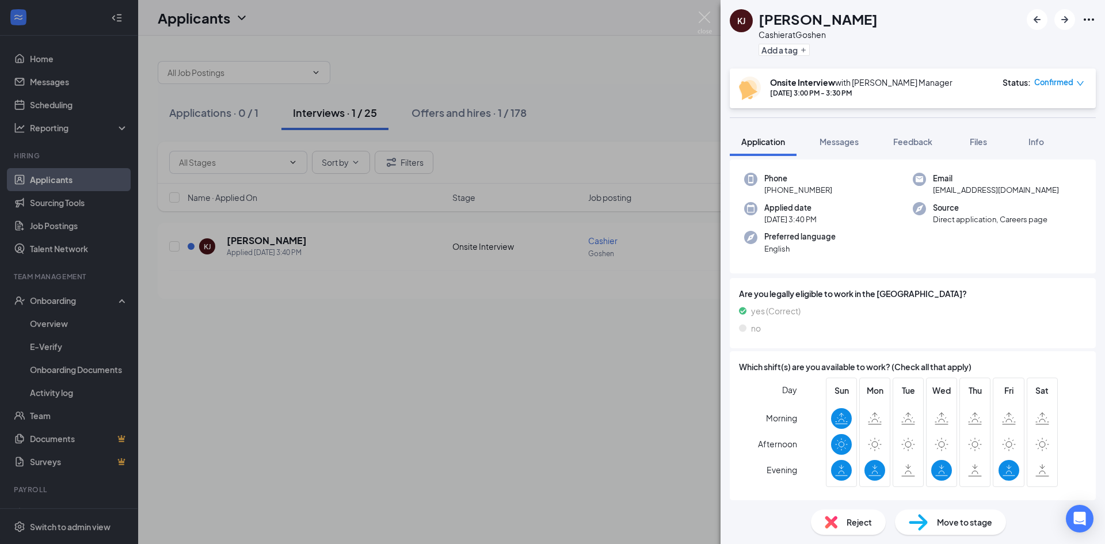
click at [953, 517] on span "Move to stage" at bounding box center [964, 521] width 55 height 13
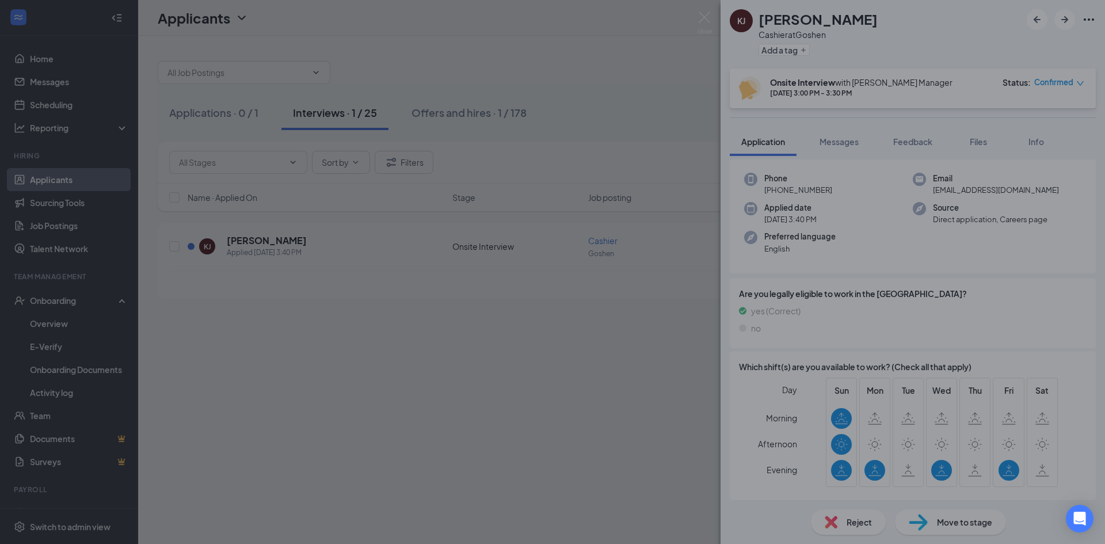
scroll to position [75, 0]
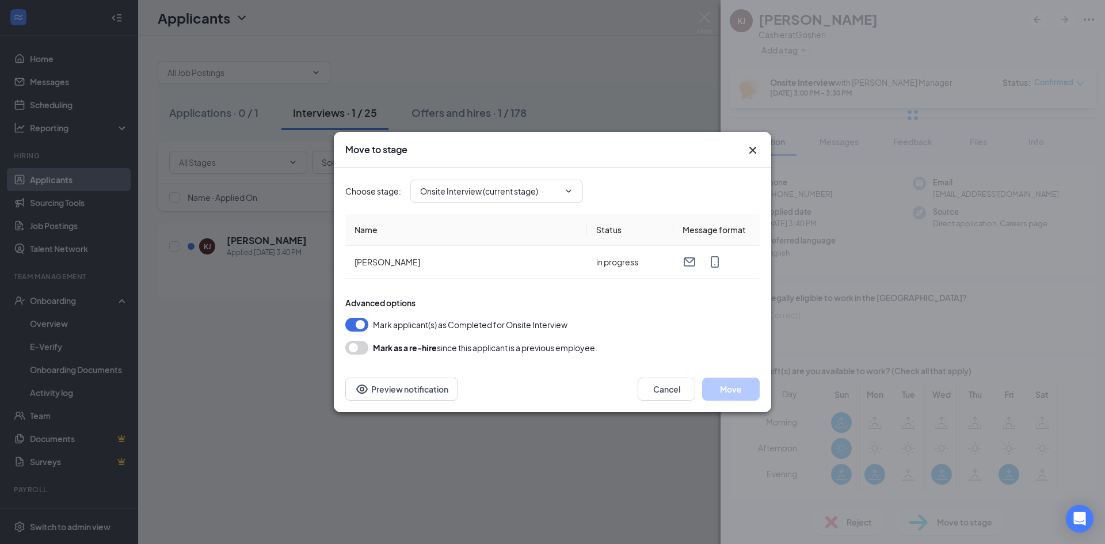
type input "Hiring Complete (final stage)"
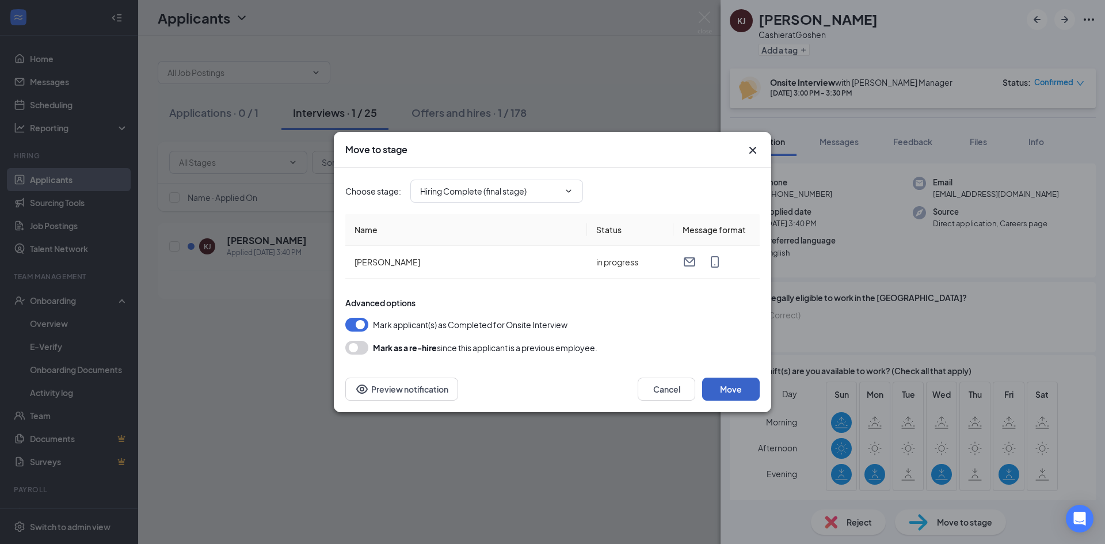
click at [727, 384] on button "Move" at bounding box center [731, 388] width 58 height 23
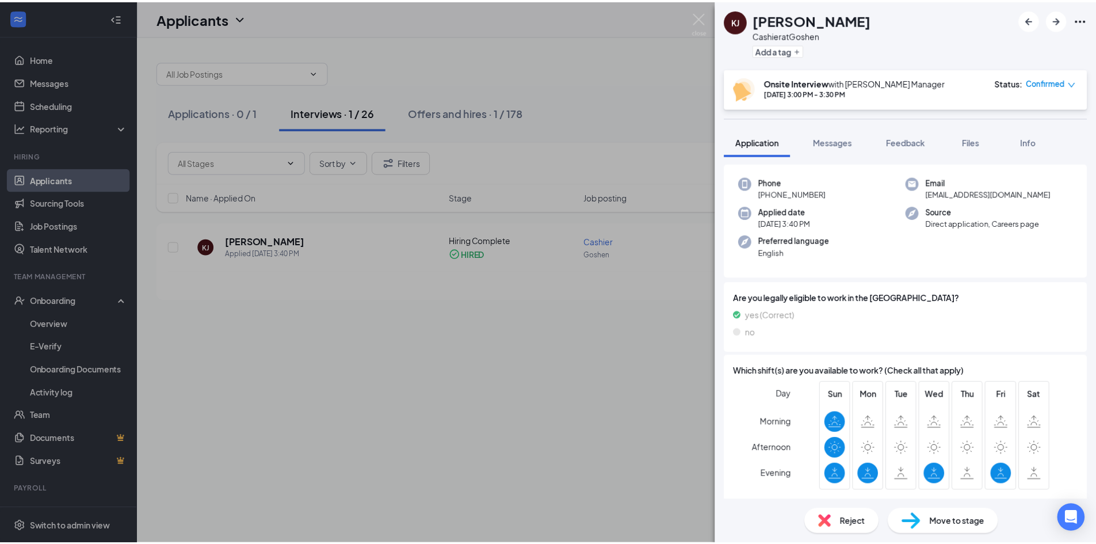
scroll to position [79, 0]
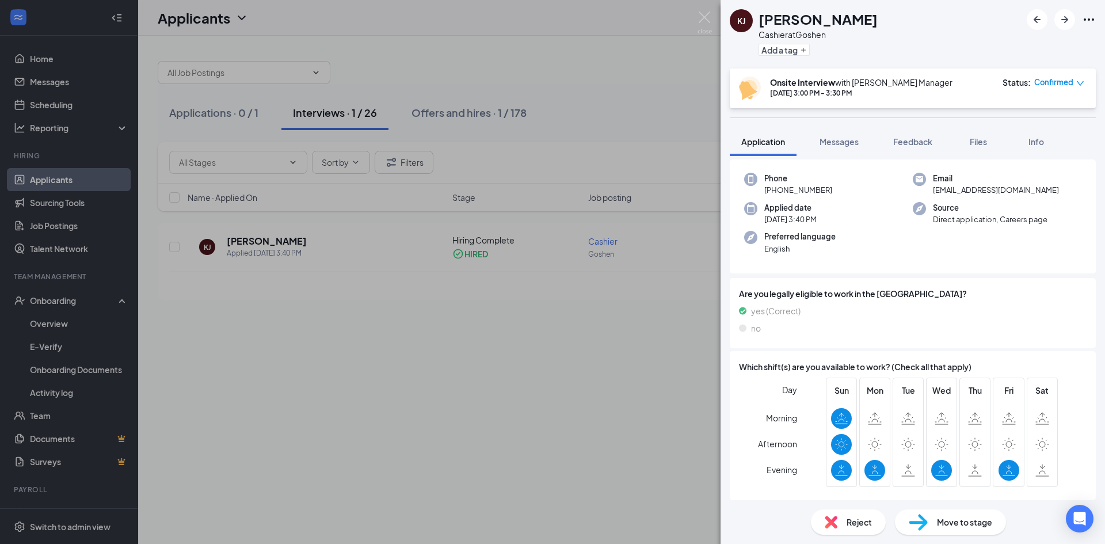
click at [645, 382] on div "KJ Kaya Jenkins Cashier at Goshen Add a tag Onsite Interview with Goshen Manage…" at bounding box center [552, 272] width 1105 height 544
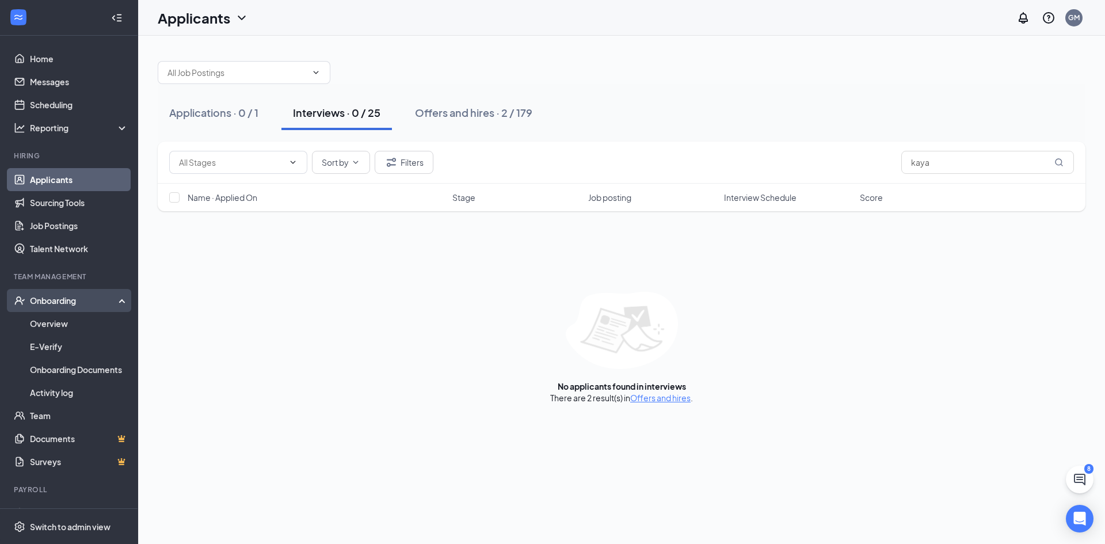
click at [41, 293] on div "Onboarding" at bounding box center [69, 300] width 138 height 23
click at [71, 302] on div "Onboarding" at bounding box center [74, 301] width 89 height 12
click at [59, 323] on link "Overview" at bounding box center [79, 323] width 98 height 23
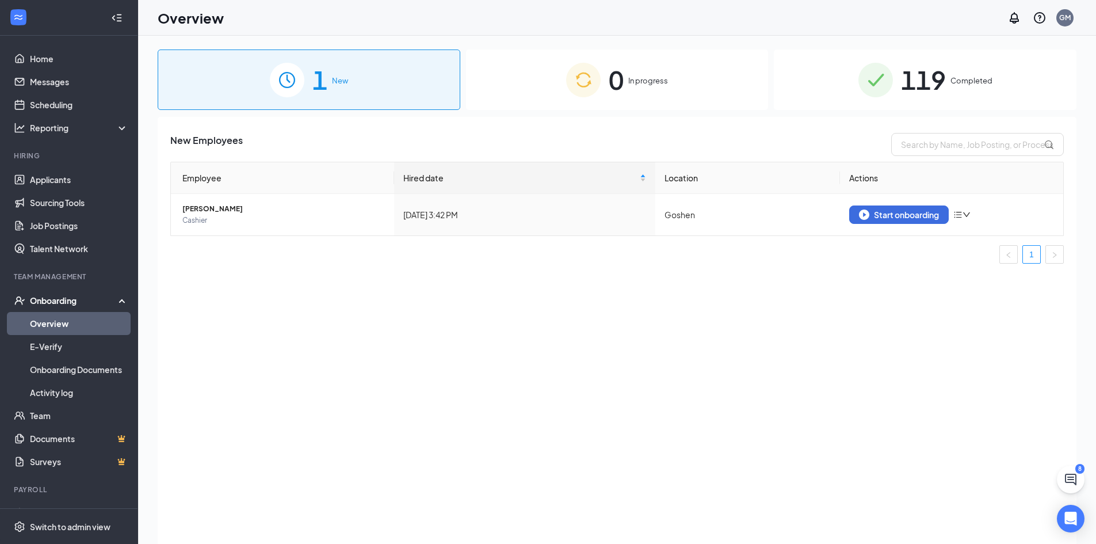
click at [335, 91] on div "1 New" at bounding box center [309, 79] width 303 height 60
click at [889, 212] on div "Start onboarding" at bounding box center [899, 214] width 80 height 10
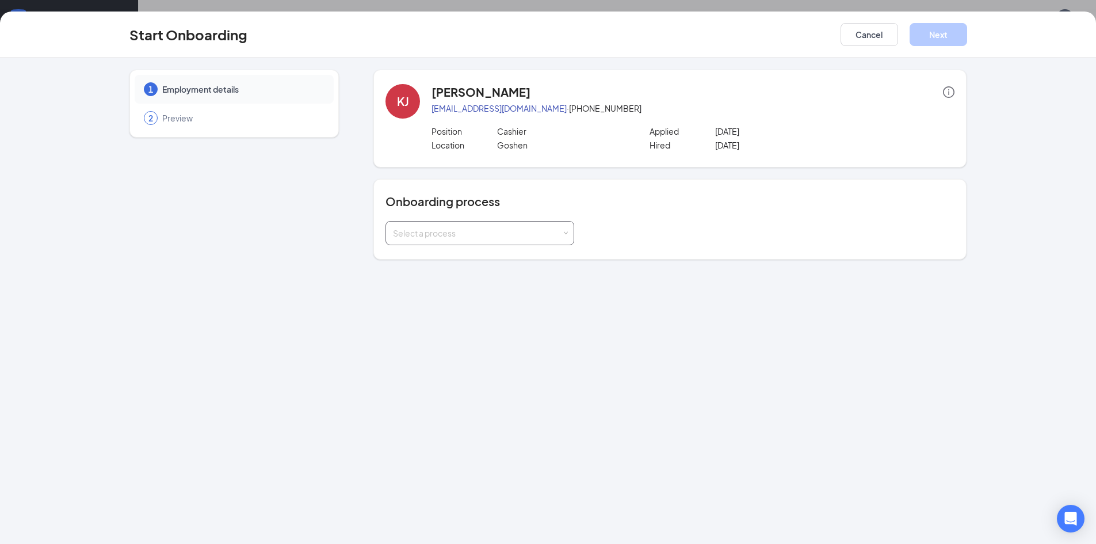
click at [494, 223] on div "Select a process" at bounding box center [480, 232] width 174 height 23
click at [488, 255] on span "RT3 Enterprises Onboarding" at bounding box center [443, 257] width 106 height 10
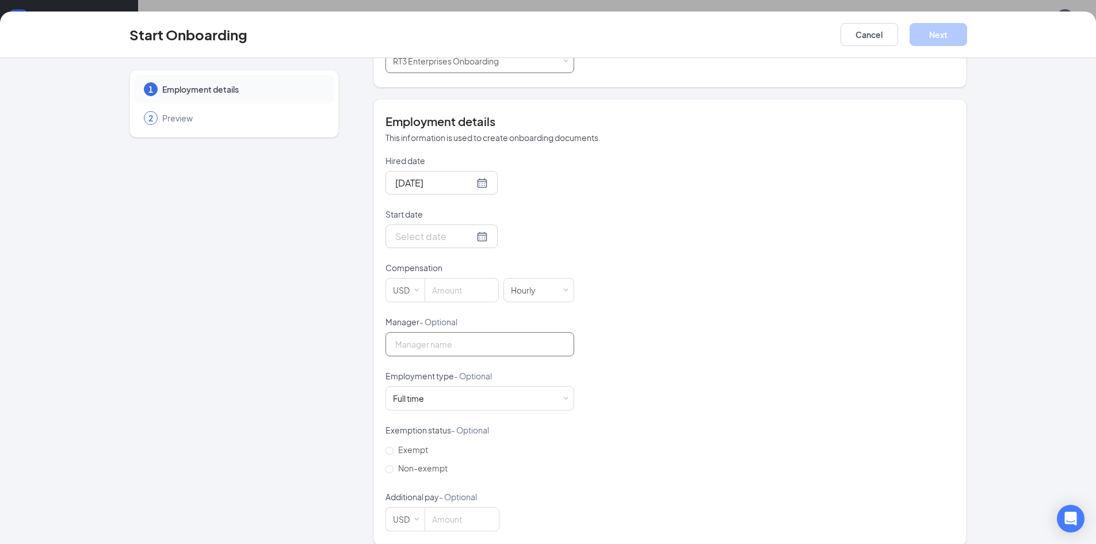
scroll to position [185, 0]
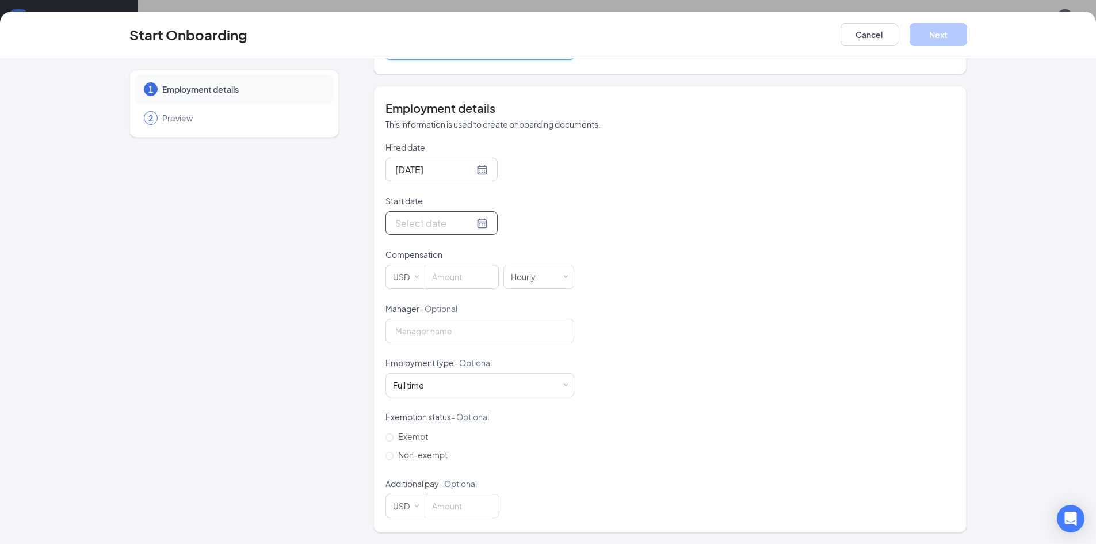
click at [467, 221] on div at bounding box center [441, 223] width 93 height 14
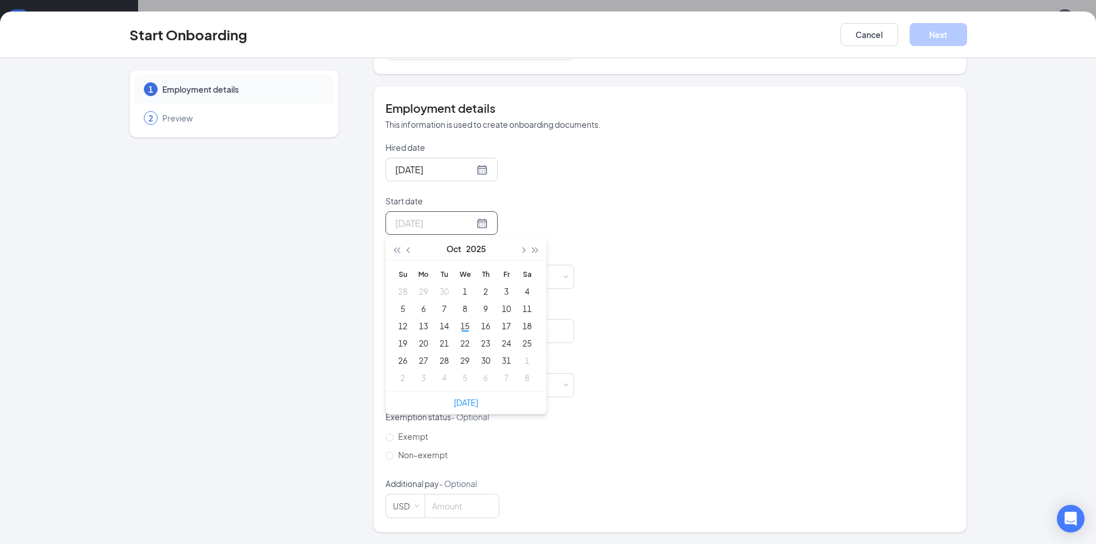
type input "Oct 23, 2025"
type input "Oct 2, 2025"
type input "Oct 16, 2025"
click at [483, 328] on div "16" at bounding box center [486, 326] width 14 height 14
click at [450, 274] on input at bounding box center [461, 276] width 73 height 23
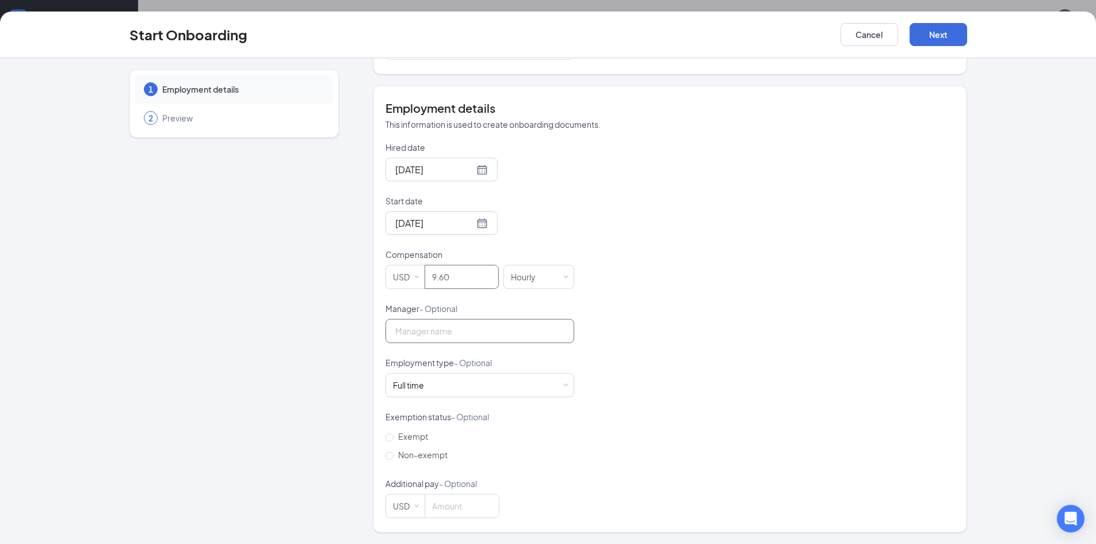
type input "9.6"
click at [461, 328] on input "Manager - Optional" at bounding box center [479, 331] width 189 height 24
click at [637, 364] on div "Hired date Oct 15, 2025 Start date Oct 16, 2025 Oct 2025 Su Mo Tu We Th Fr Sa 2…" at bounding box center [669, 330] width 569 height 376
click at [422, 453] on span "Non-exempt" at bounding box center [422, 454] width 59 height 10
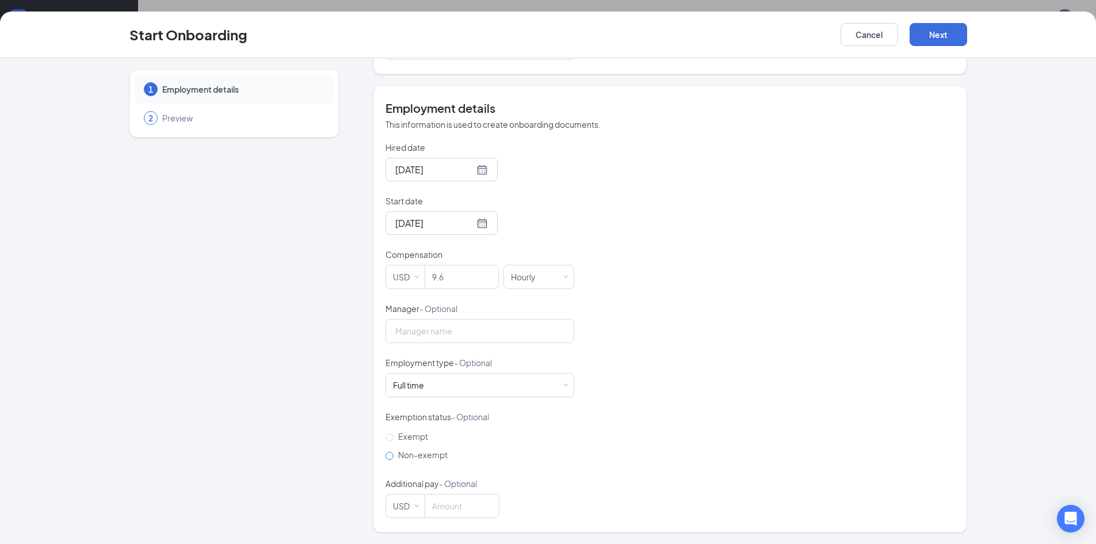
click at [393, 453] on input "Non-exempt" at bounding box center [389, 456] width 8 height 8
radio input "true"
click at [435, 457] on span "Non-exempt" at bounding box center [422, 454] width 59 height 10
click at [393, 457] on input "Non-exempt" at bounding box center [389, 456] width 8 height 8
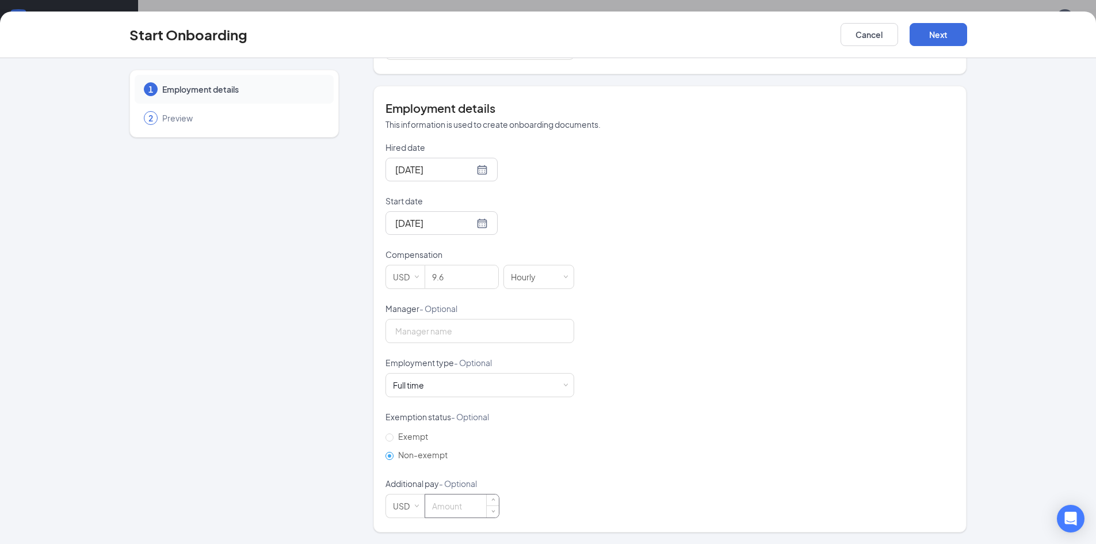
click at [450, 504] on input at bounding box center [462, 505] width 74 height 23
type input "9.6"
click at [927, 37] on button "Next" at bounding box center [939, 34] width 58 height 23
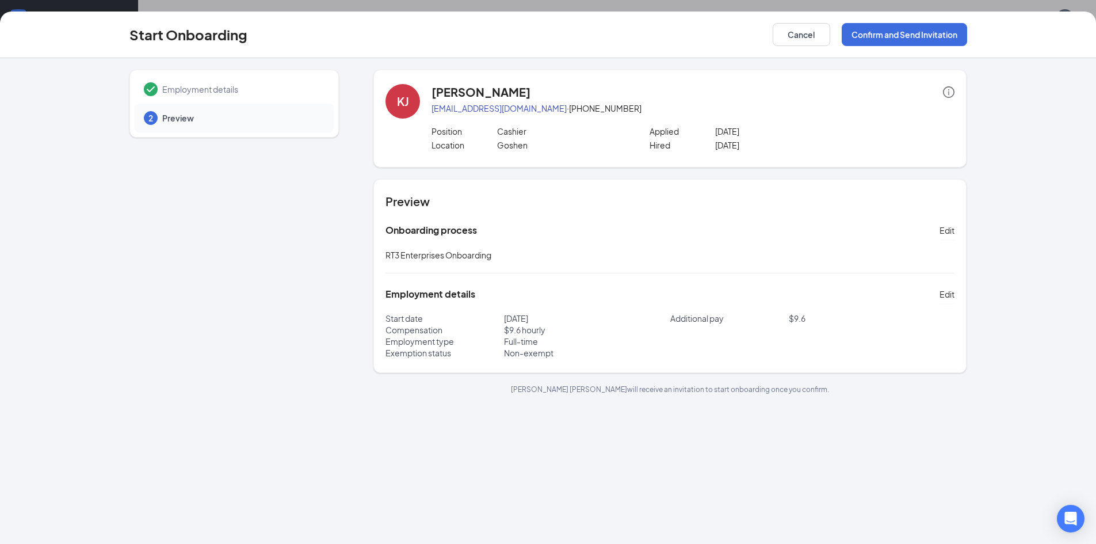
scroll to position [0, 0]
click at [893, 36] on button "Confirm and Send Invitation" at bounding box center [904, 34] width 125 height 23
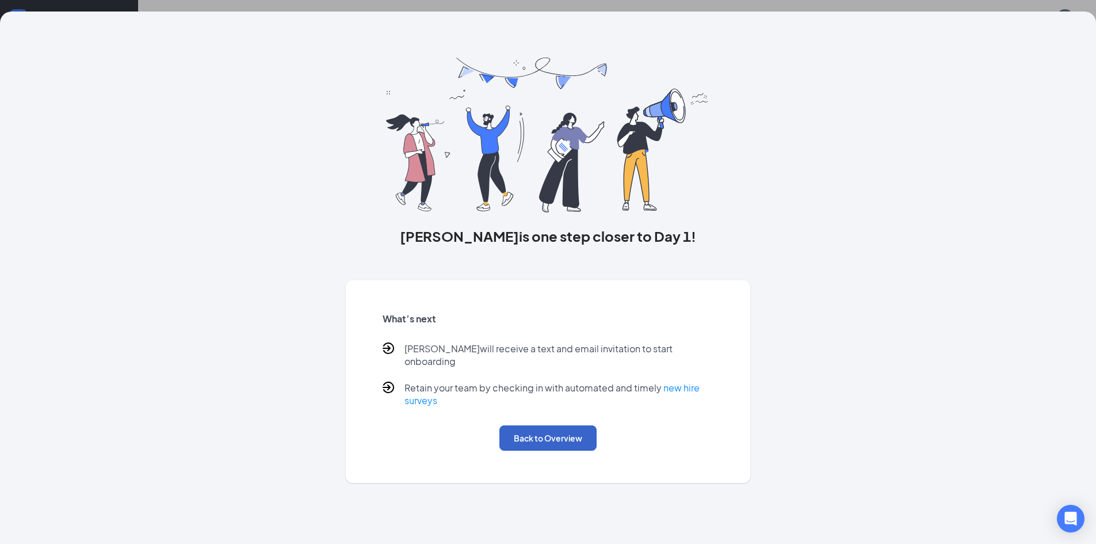
click at [528, 433] on button "Back to Overview" at bounding box center [547, 437] width 97 height 25
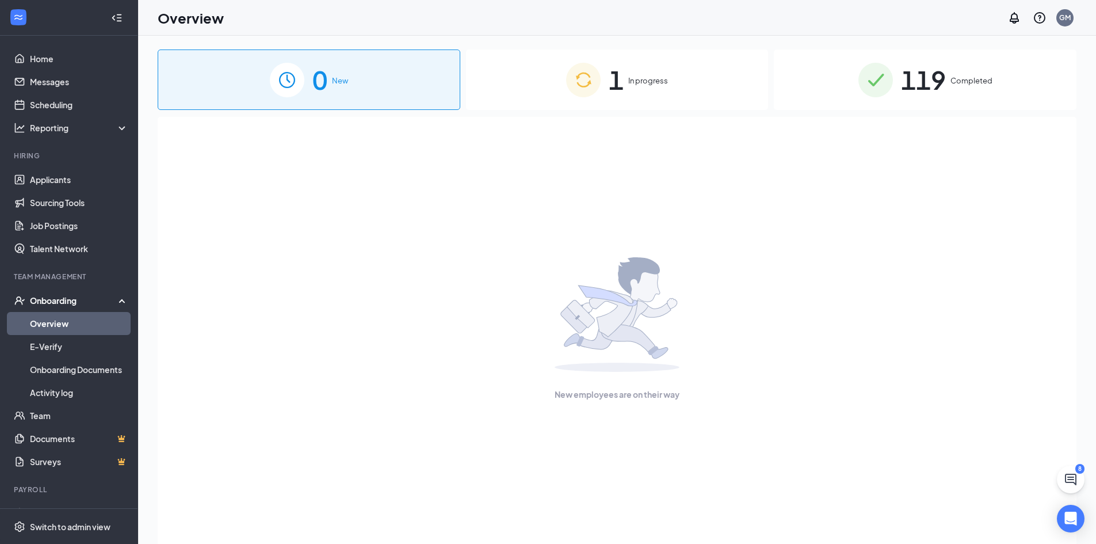
click at [570, 93] on img at bounding box center [583, 80] width 35 height 35
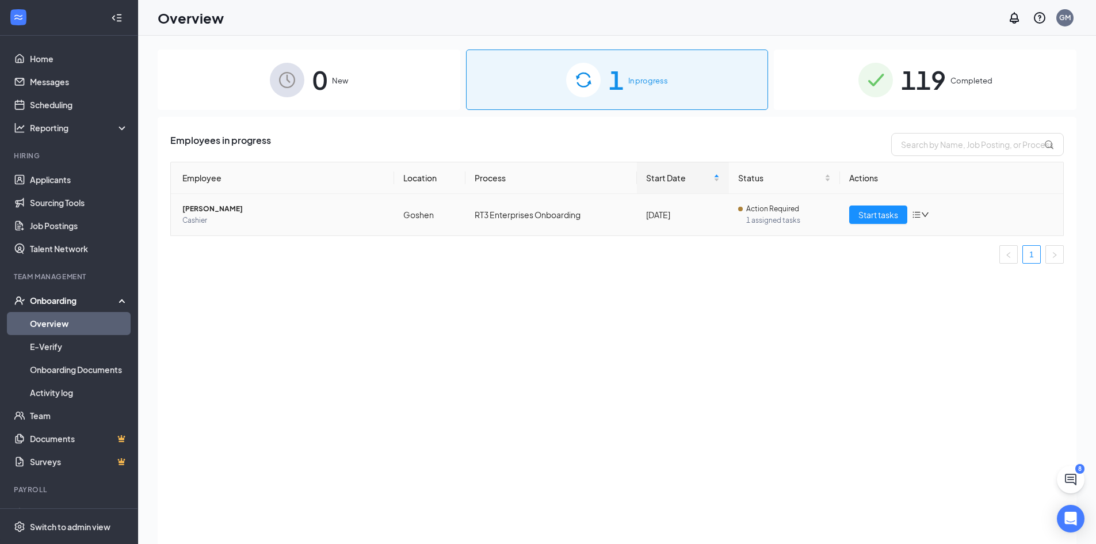
scroll to position [52, 0]
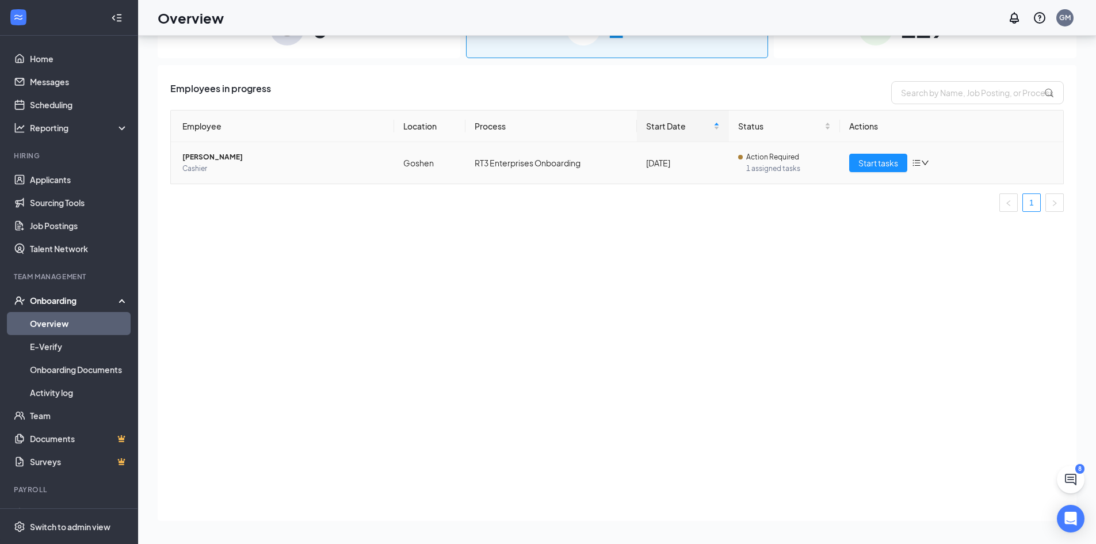
click at [896, 151] on td "Start tasks" at bounding box center [951, 162] width 223 height 41
click at [896, 153] on td "Start tasks" at bounding box center [951, 162] width 223 height 41
click at [895, 163] on span "Start tasks" at bounding box center [878, 162] width 40 height 13
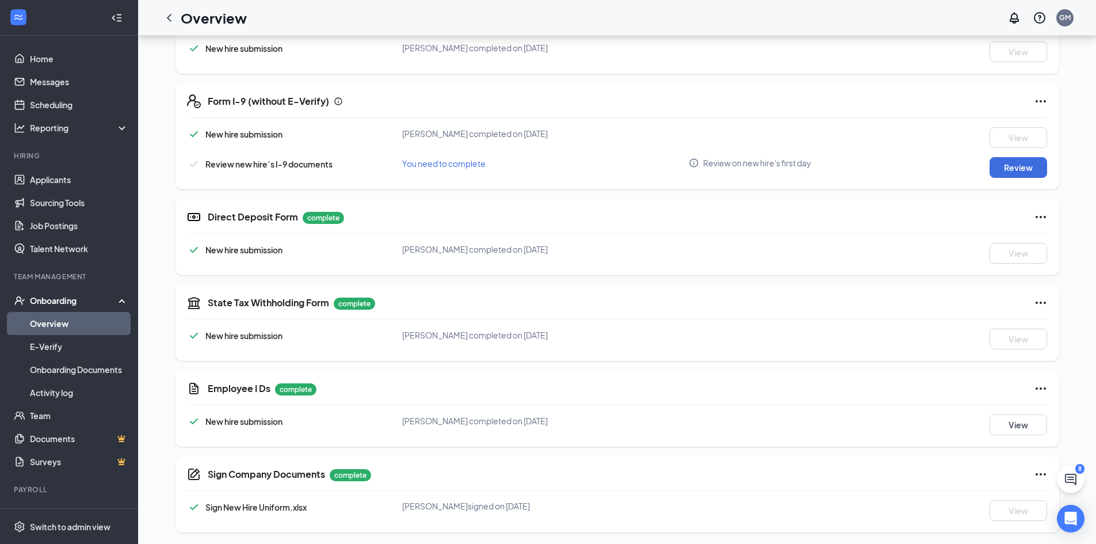
scroll to position [305, 0]
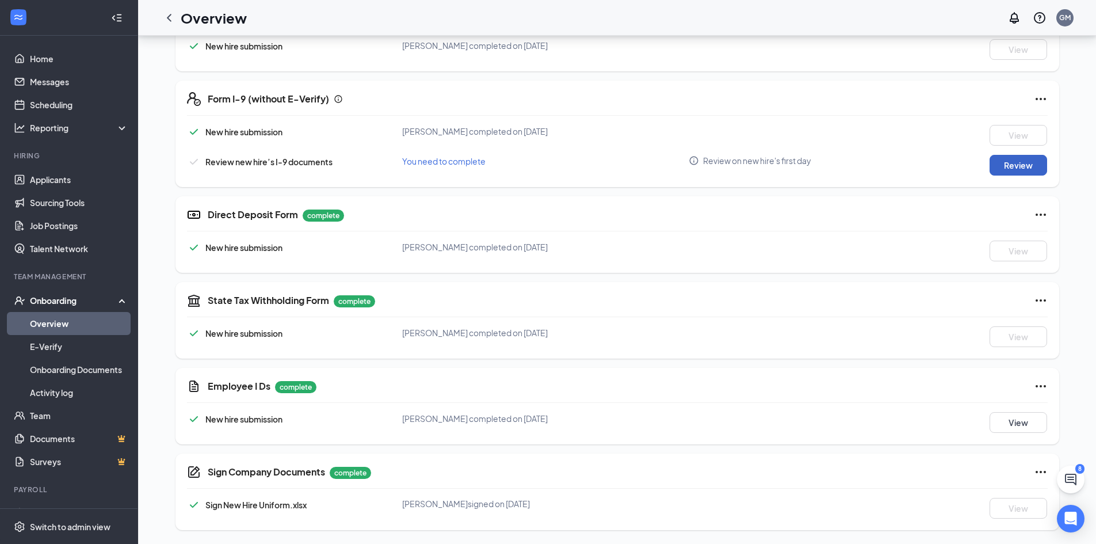
click at [1025, 163] on button "Review" at bounding box center [1018, 165] width 58 height 21
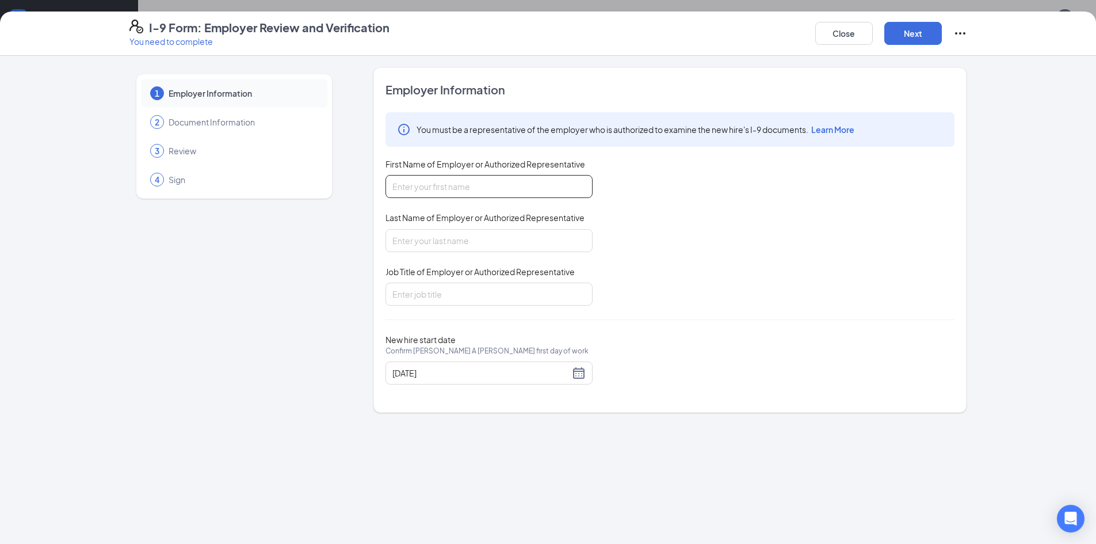
click at [479, 179] on input "First Name of Employer or Authorized Representative" at bounding box center [488, 186] width 207 height 23
click at [708, 291] on div "You must be a representative of the employer who is authorized to examine the n…" at bounding box center [669, 208] width 569 height 193
click at [503, 188] on input "First Name of Employer or Authorized Representative" at bounding box center [488, 186] width 207 height 23
type input "Daniel"
type input "Quintanilla"
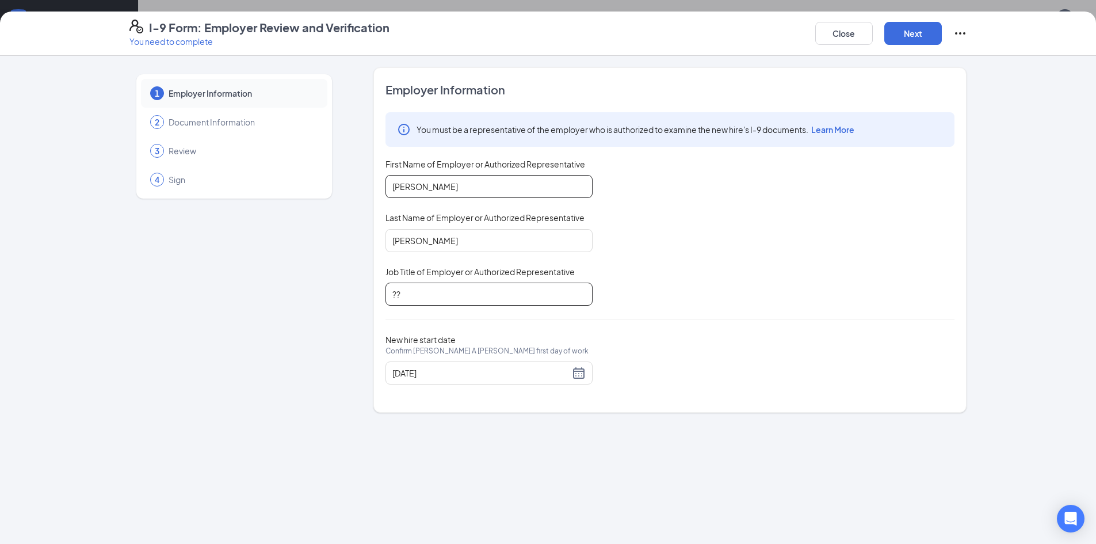
type input "?"
type input "General Manager"
click at [907, 28] on button "Next" at bounding box center [913, 33] width 58 height 23
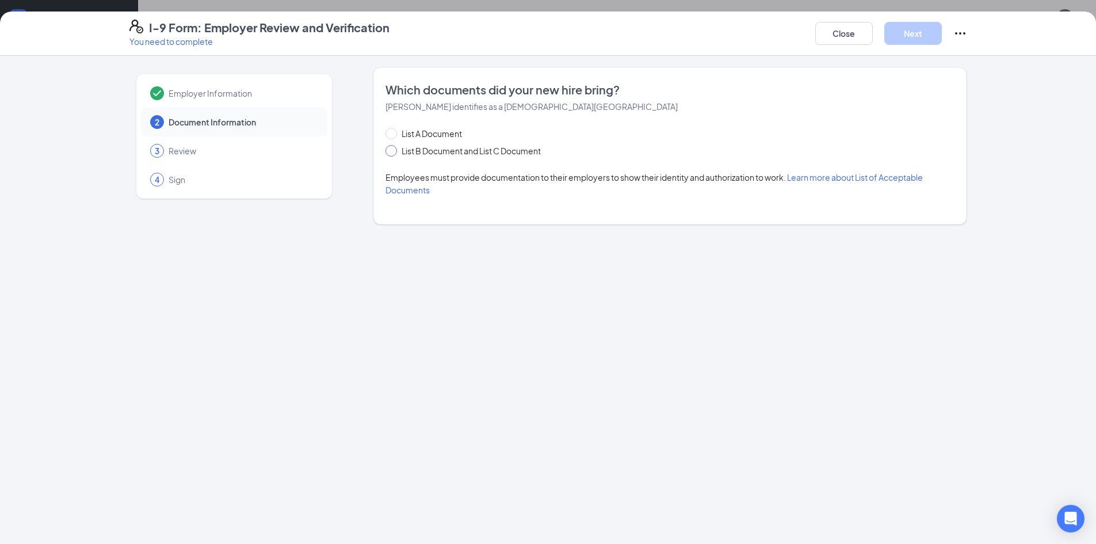
click at [389, 154] on span at bounding box center [391, 151] width 12 height 12
click at [389, 153] on input "List B Document and List C Document" at bounding box center [389, 149] width 8 height 8
radio input "true"
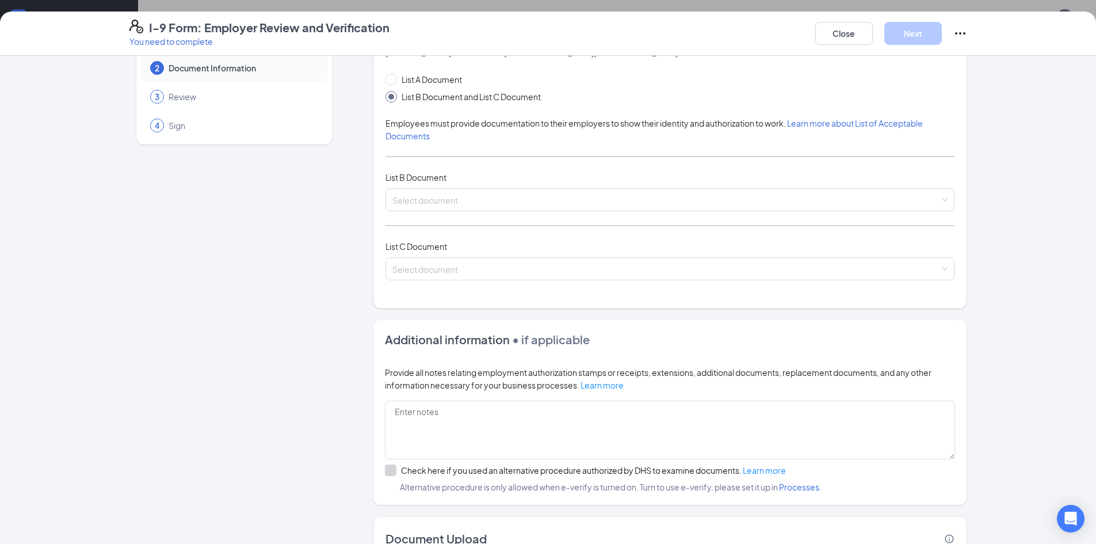
scroll to position [115, 0]
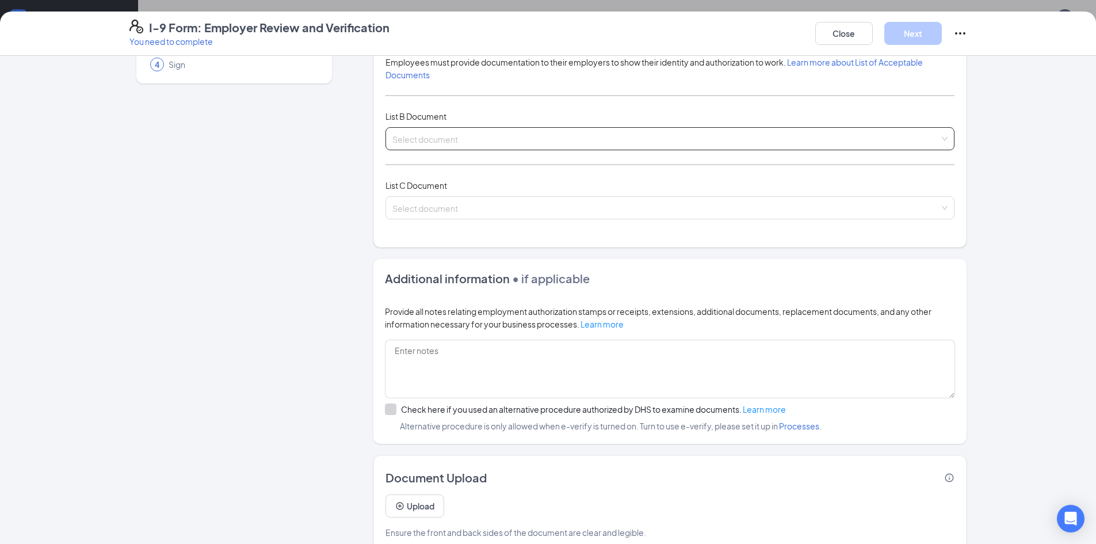
click at [446, 146] on span at bounding box center [665, 139] width 547 height 22
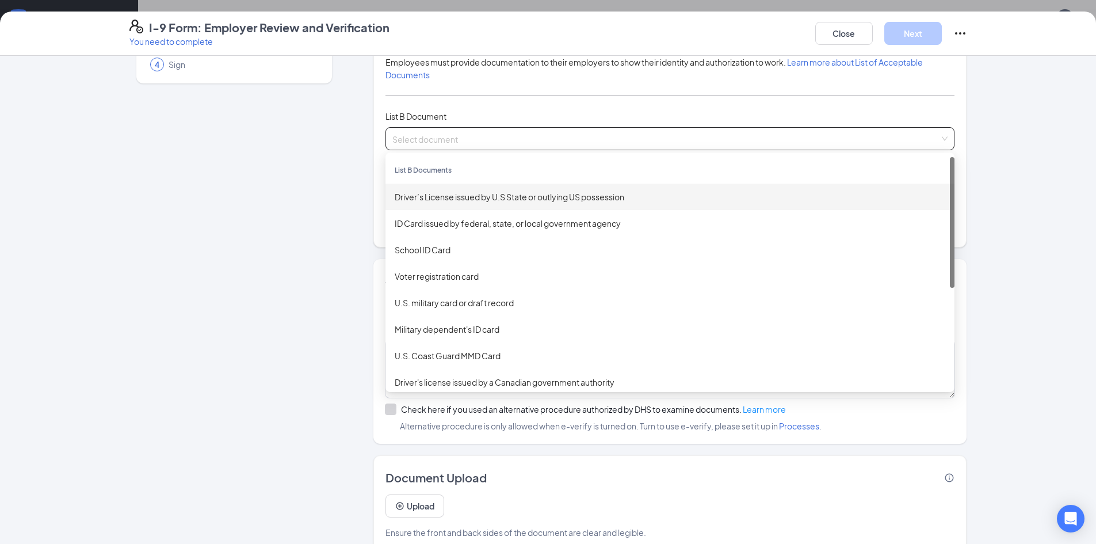
click at [456, 190] on div "Driver’s License issued by U.S State or outlying US possession" at bounding box center [670, 196] width 551 height 13
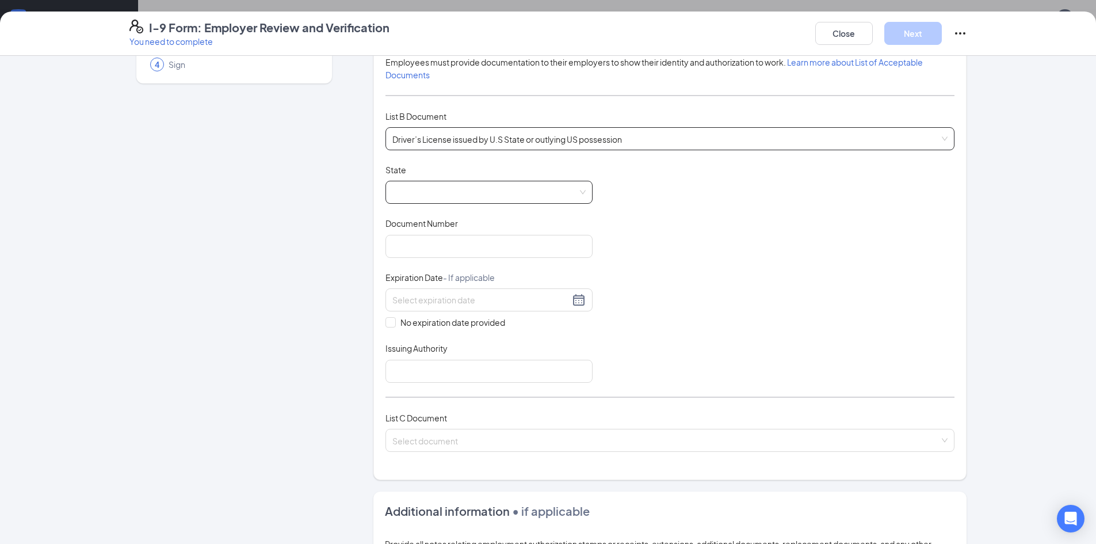
click at [478, 194] on span at bounding box center [488, 192] width 193 height 22
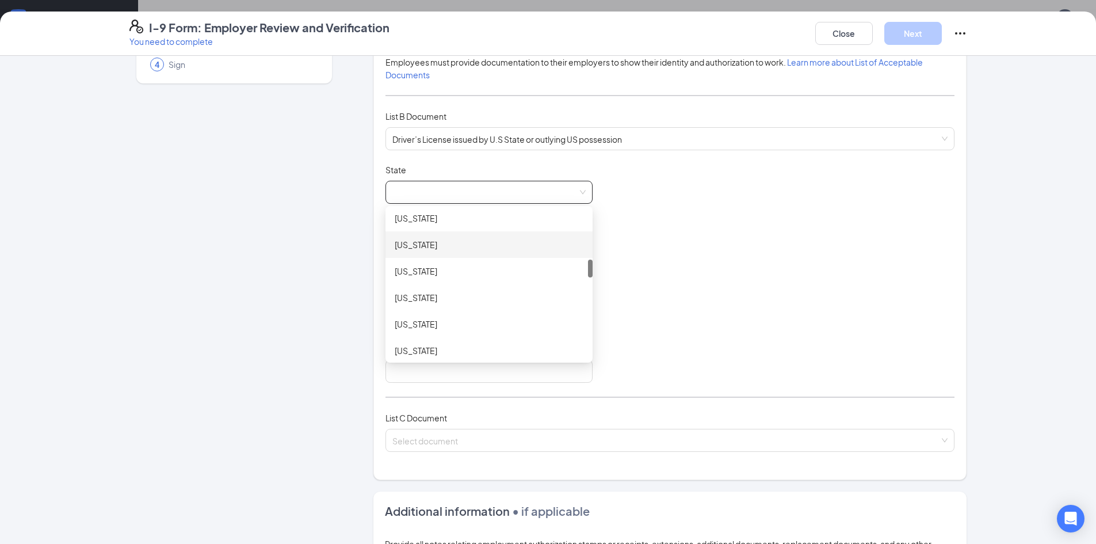
click at [444, 248] on div "Indiana" at bounding box center [489, 244] width 189 height 13
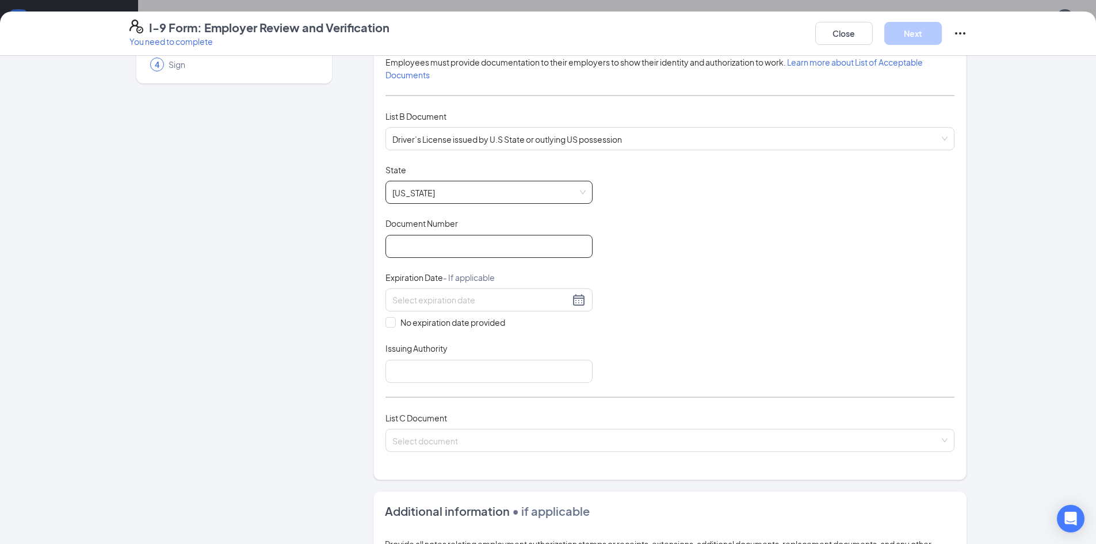
click at [540, 250] on input "Document Number" at bounding box center [488, 246] width 207 height 23
click at [272, 314] on div "Employer Information 2 Document Information 3 Review 4 Sign" at bounding box center [233, 368] width 209 height 833
click at [567, 178] on div "State" at bounding box center [488, 172] width 207 height 17
click at [568, 185] on span "Indiana" at bounding box center [488, 192] width 193 height 22
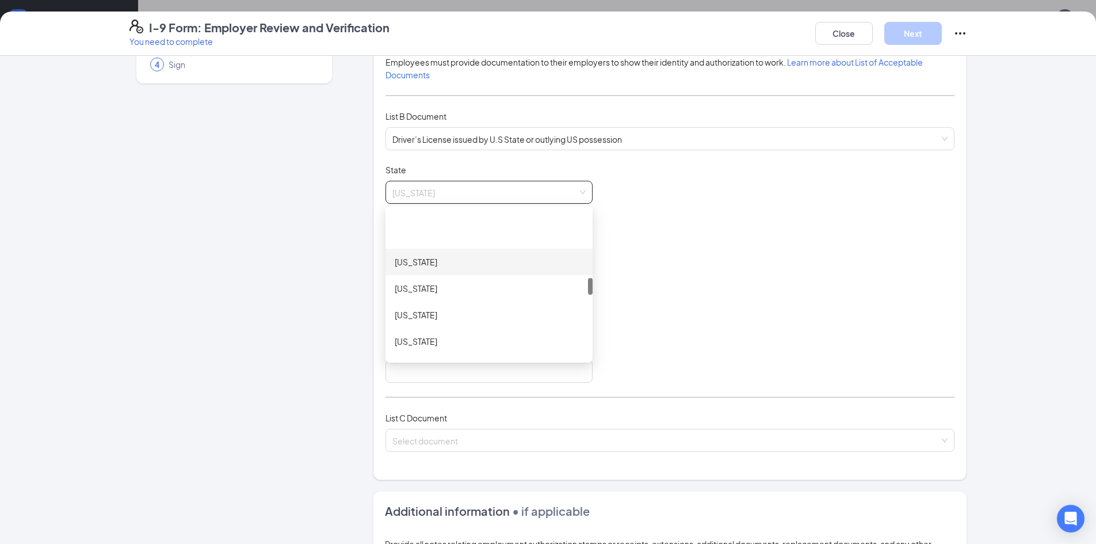
scroll to position [575, 0]
click at [460, 284] on div "Michigan" at bounding box center [489, 283] width 189 height 13
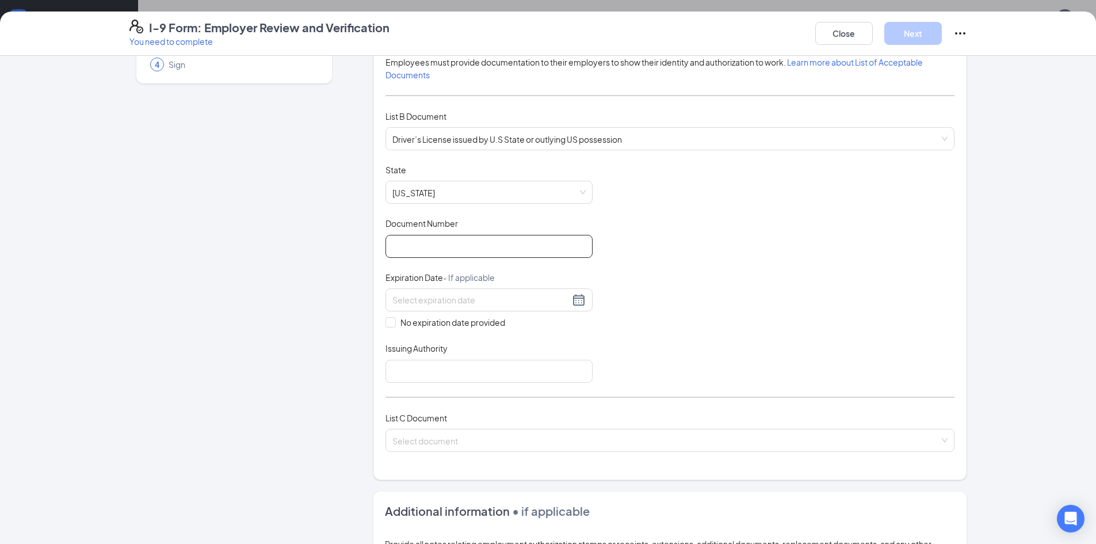
click at [450, 243] on input "Document Number" at bounding box center [488, 246] width 207 height 23
type input "900000868496"
click at [579, 303] on div at bounding box center [488, 300] width 193 height 14
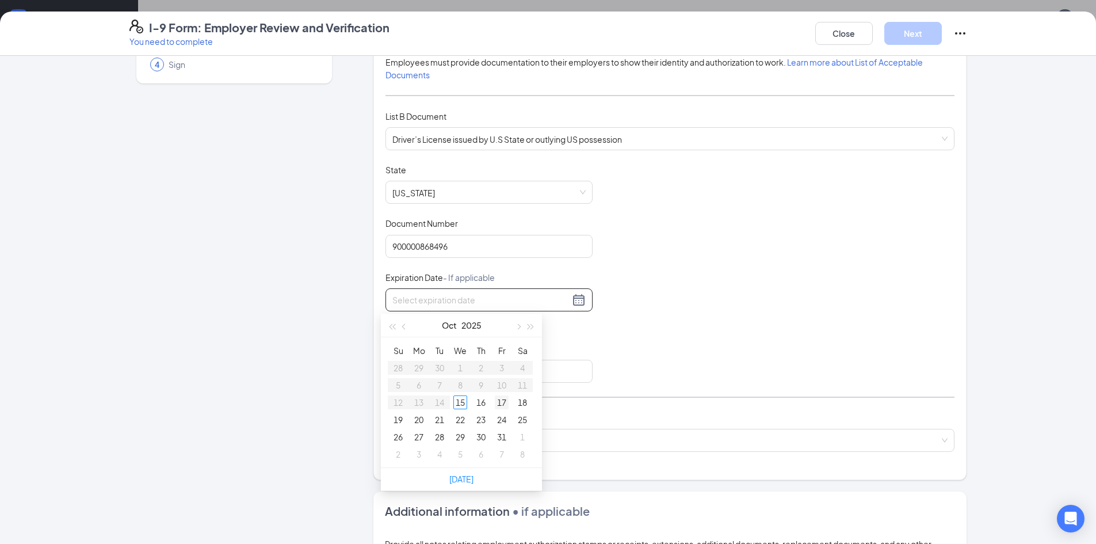
type input "10/17/2025"
click at [479, 327] on button "2025" at bounding box center [471, 325] width 20 height 23
click at [387, 328] on button "button" at bounding box center [391, 325] width 13 height 23
click at [388, 328] on button "button" at bounding box center [391, 325] width 13 height 23
click at [732, 301] on div "Document Title Driver’s License issued by U.S State or outlying US possession S…" at bounding box center [669, 273] width 569 height 219
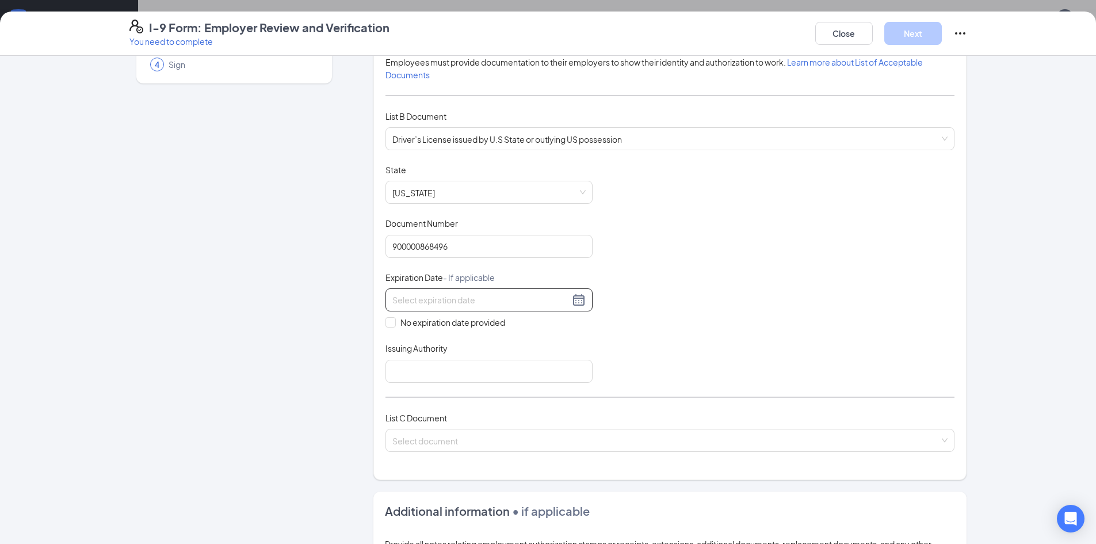
click at [475, 303] on input at bounding box center [480, 299] width 177 height 13
click at [573, 300] on div at bounding box center [488, 300] width 193 height 14
click at [568, 305] on div at bounding box center [488, 300] width 193 height 14
click at [528, 325] on span "button" at bounding box center [531, 327] width 6 height 6
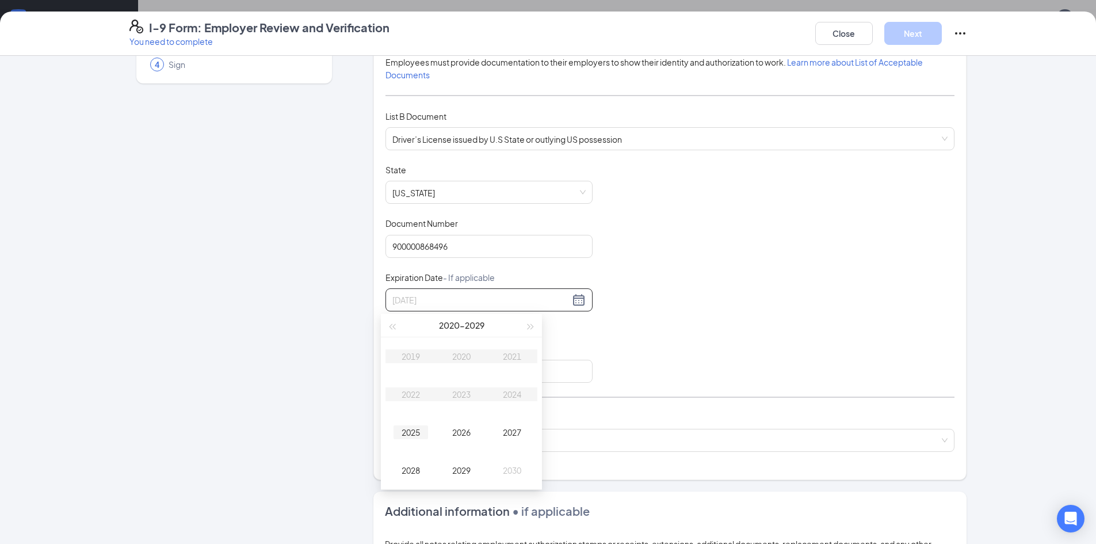
type input "10/15/2025"
click at [414, 438] on div "2025" at bounding box center [410, 432] width 35 height 14
type input "11/15/2025"
click at [454, 470] on div "Nov" at bounding box center [461, 470] width 35 height 14
type input "11/15/2025"
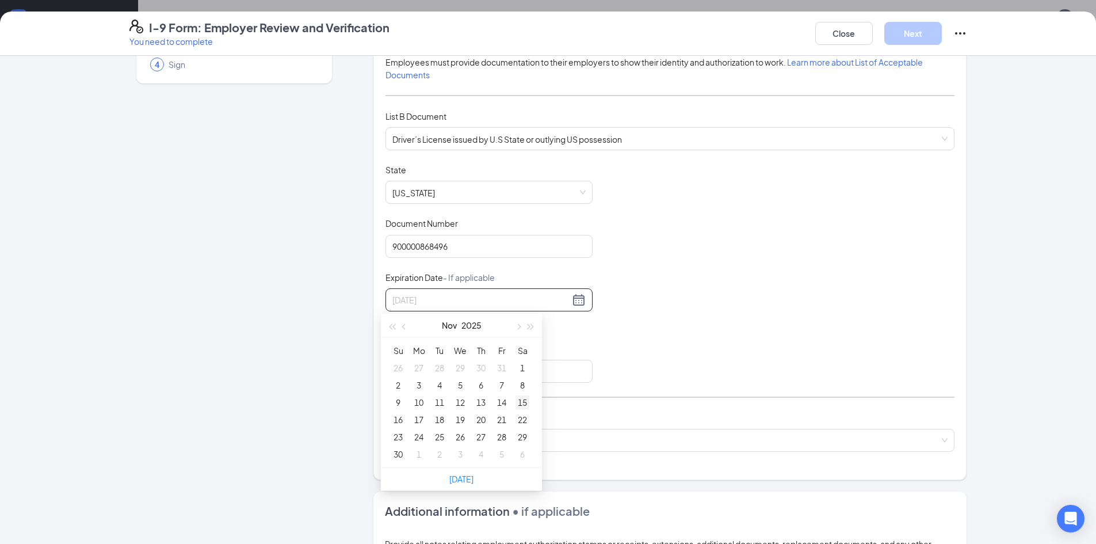
click at [518, 400] on div "15" at bounding box center [522, 402] width 14 height 14
click at [465, 373] on input "Issuing Authority" at bounding box center [488, 371] width 207 height 23
type input "MICHIGAN"
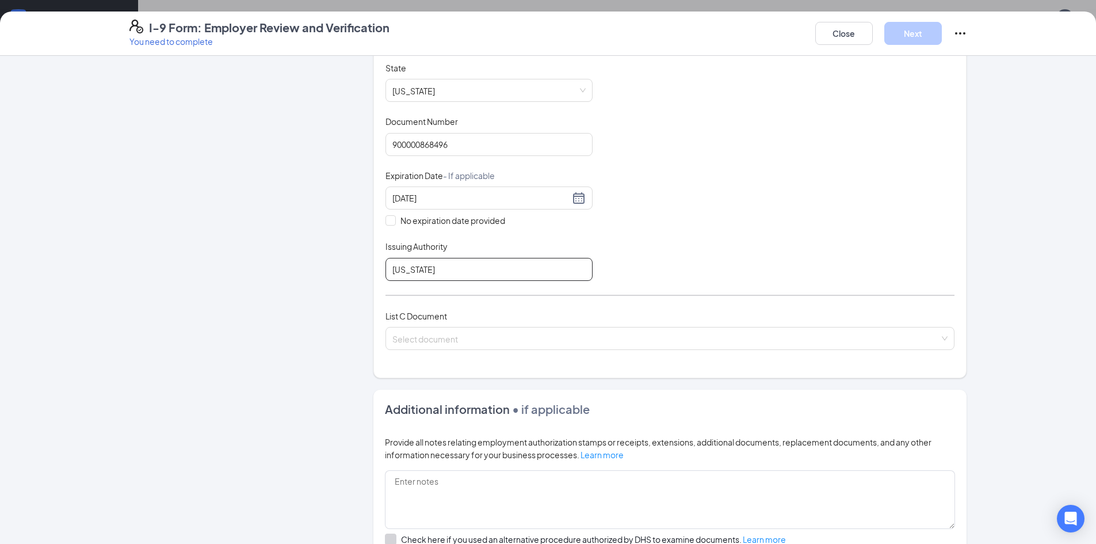
scroll to position [230, 0]
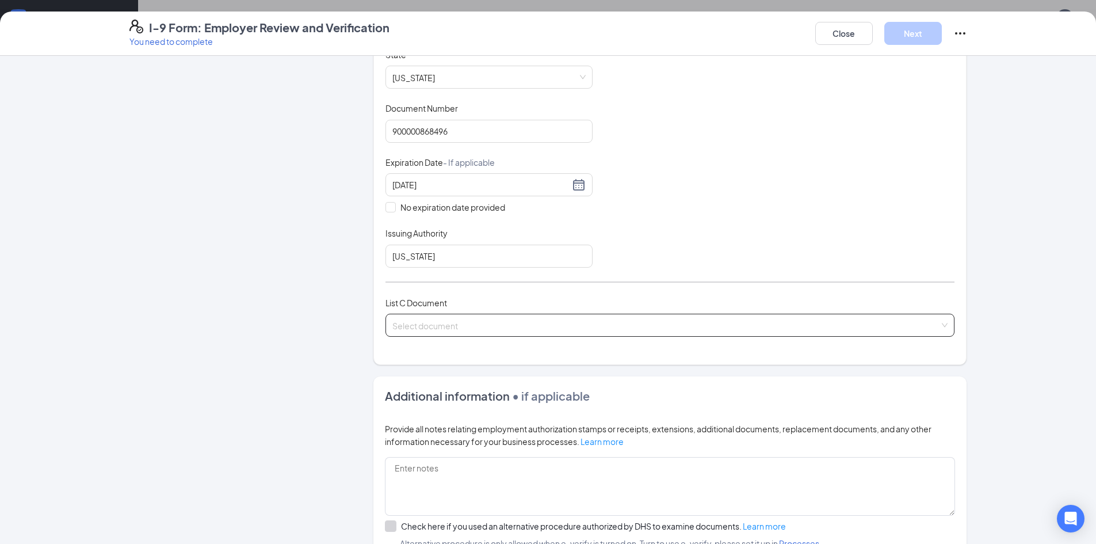
click at [499, 323] on input "search" at bounding box center [665, 322] width 547 height 17
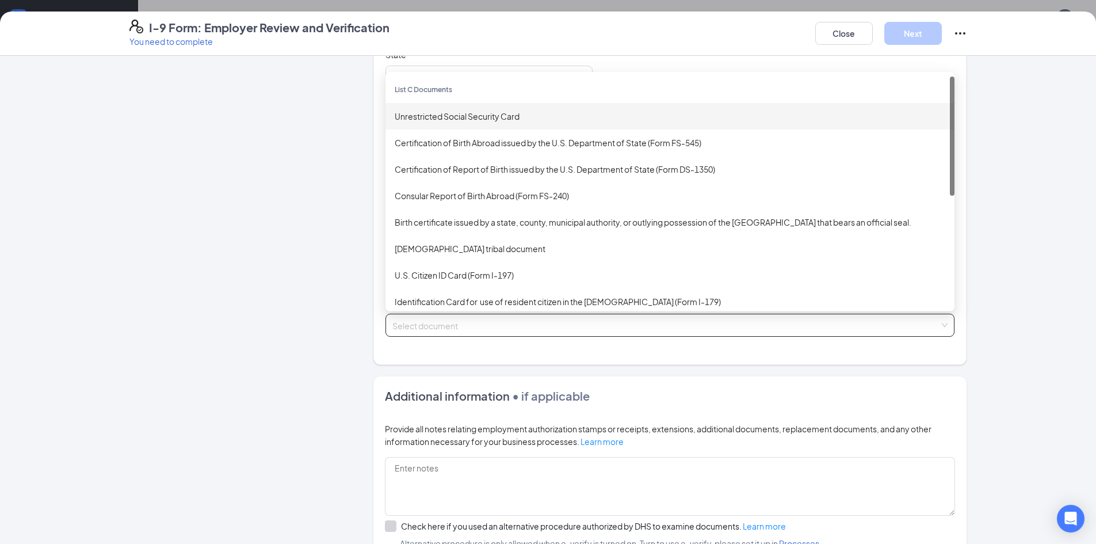
click at [486, 109] on div "Unrestricted Social Security Card" at bounding box center [669, 116] width 569 height 26
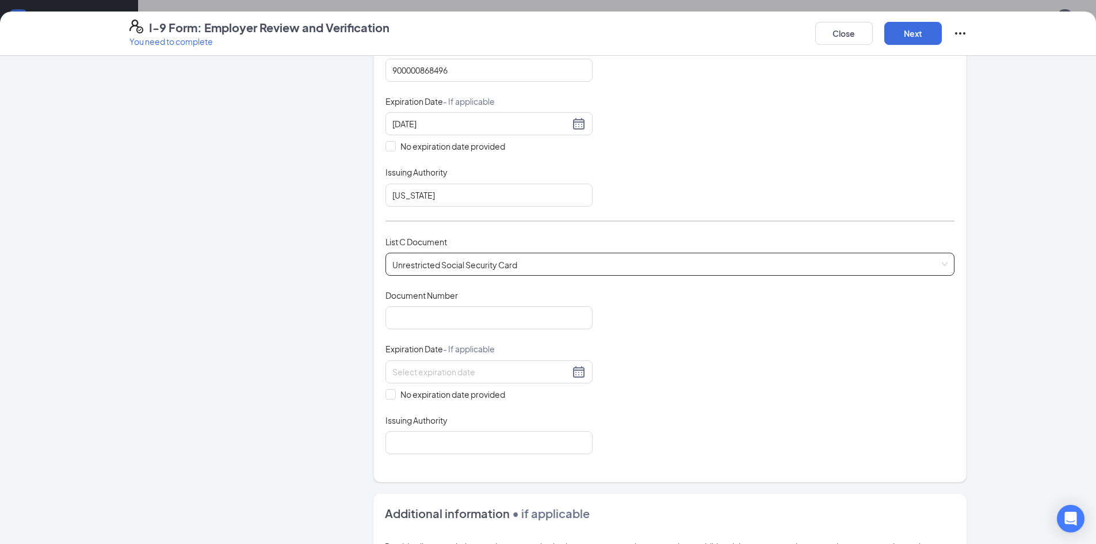
scroll to position [403, 0]
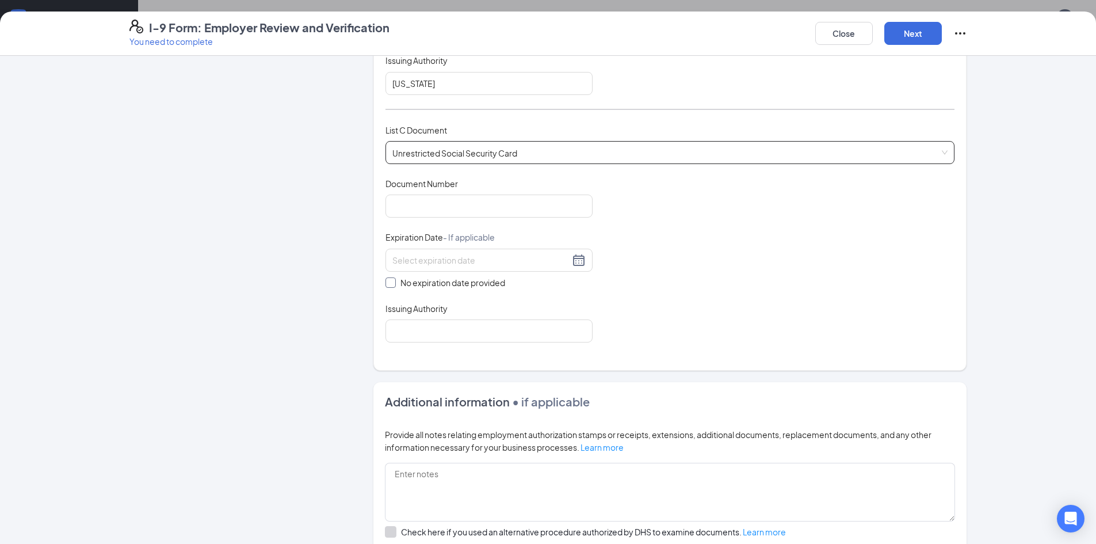
click at [422, 283] on span "No expiration date provided" at bounding box center [453, 282] width 114 height 13
click at [393, 283] on input "No expiration date provided" at bounding box center [389, 281] width 8 height 8
checkbox input "true"
click at [438, 335] on input "Issuing Authority" at bounding box center [488, 333] width 207 height 23
type input "Michigan"
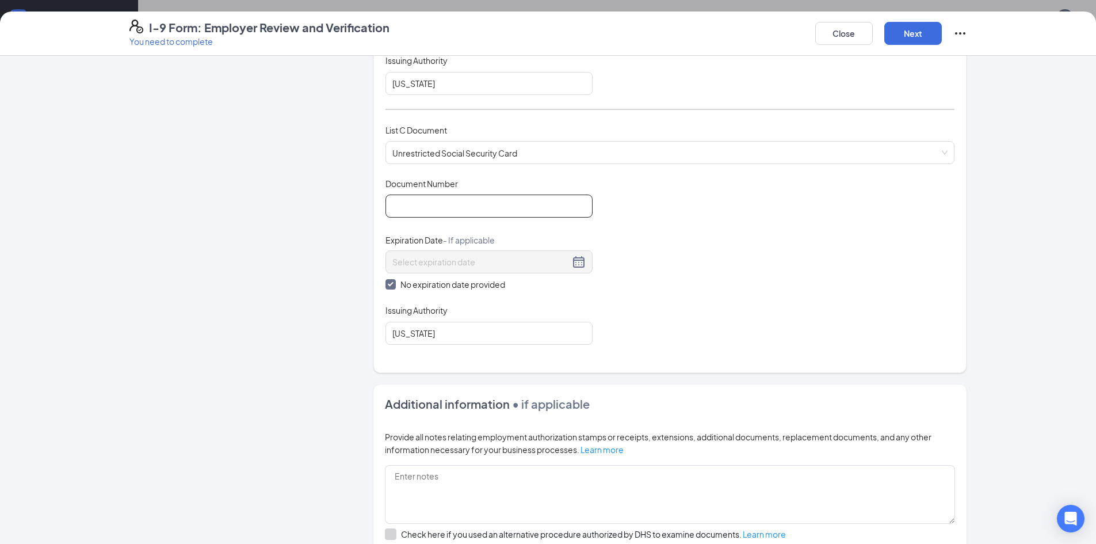
click at [472, 210] on input "Document Number" at bounding box center [488, 205] width 207 height 23
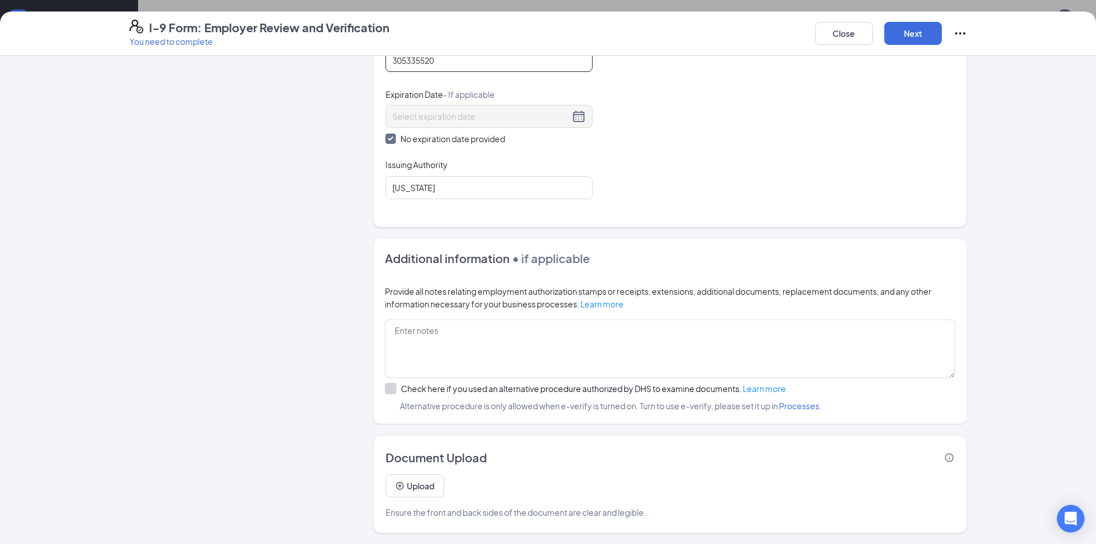
scroll to position [549, 0]
type input "305335520"
click at [929, 33] on button "Next" at bounding box center [913, 33] width 58 height 23
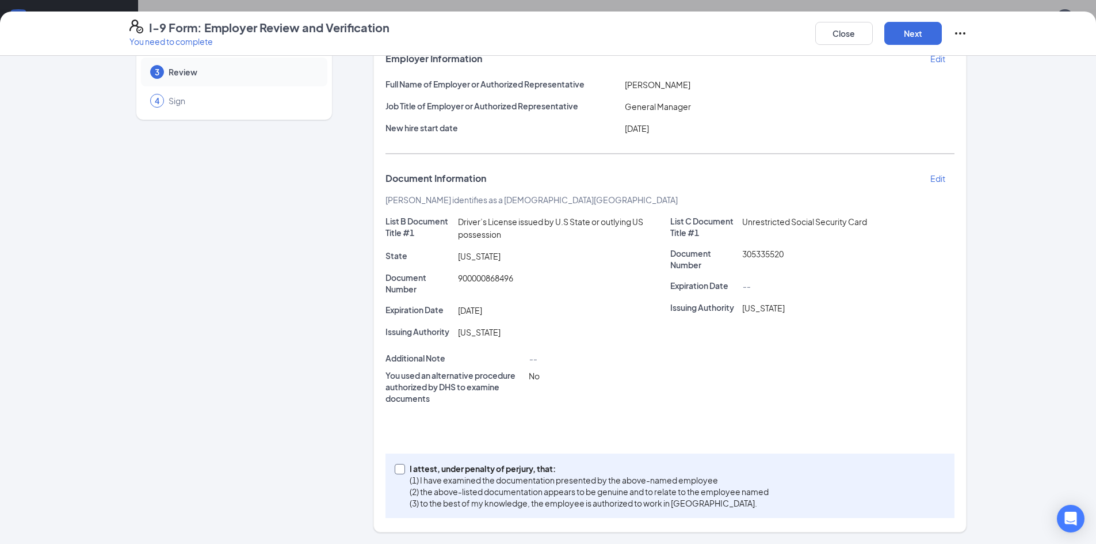
click at [395, 471] on input "I attest, under penalty of perjury, that: (1) I have examined the documentation…" at bounding box center [399, 468] width 8 height 8
checkbox input "true"
click at [892, 24] on button "Next" at bounding box center [913, 33] width 58 height 23
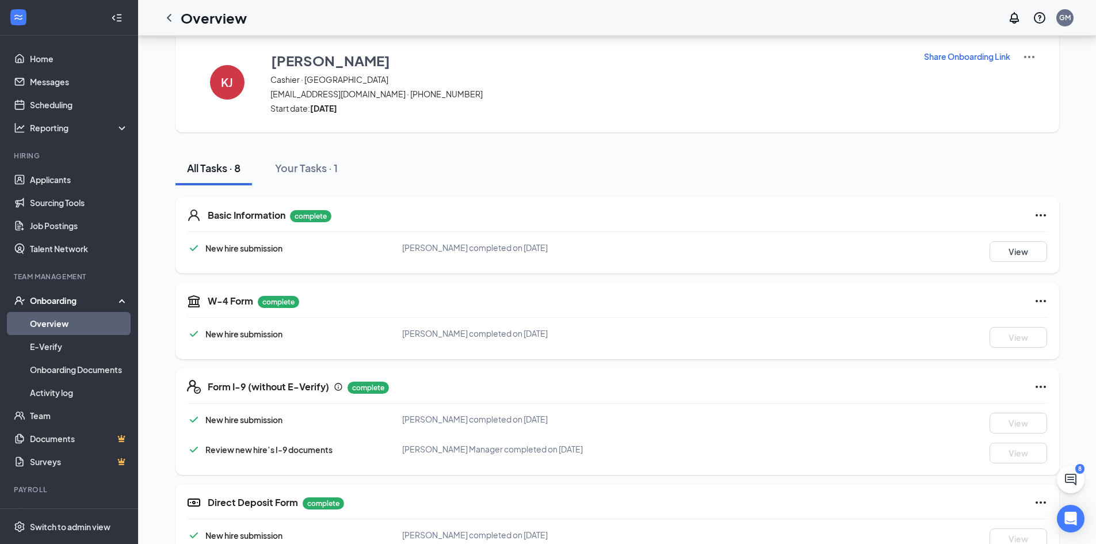
scroll to position [0, 0]
